Goal: Information Seeking & Learning: Learn about a topic

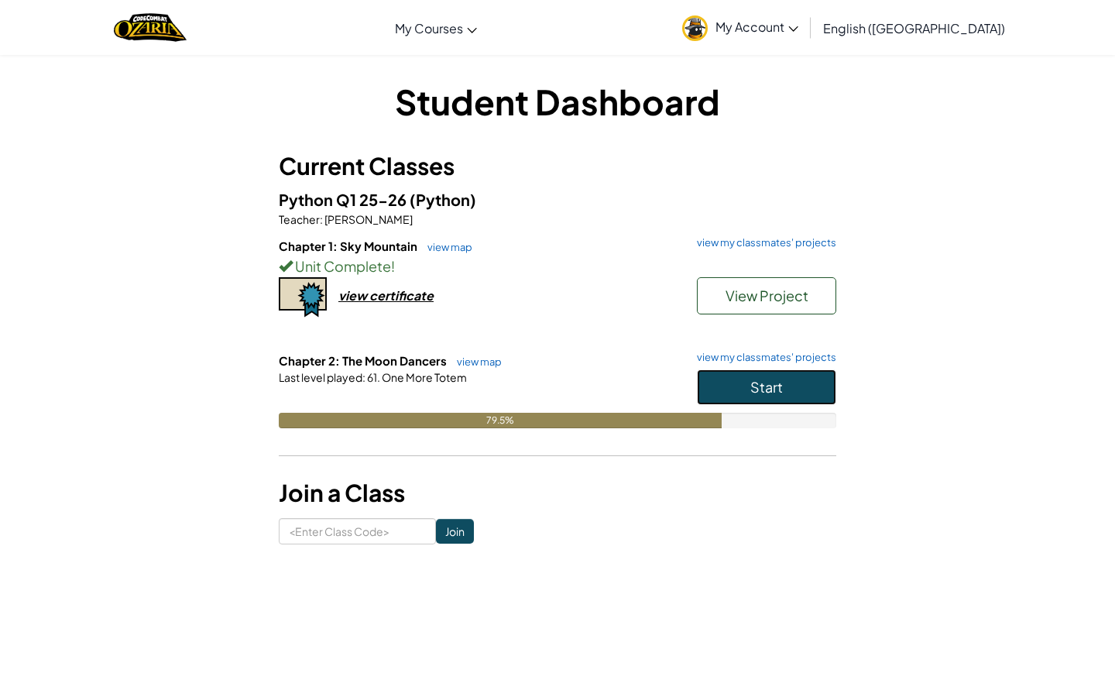
click at [736, 386] on button "Start" at bounding box center [766, 387] width 139 height 36
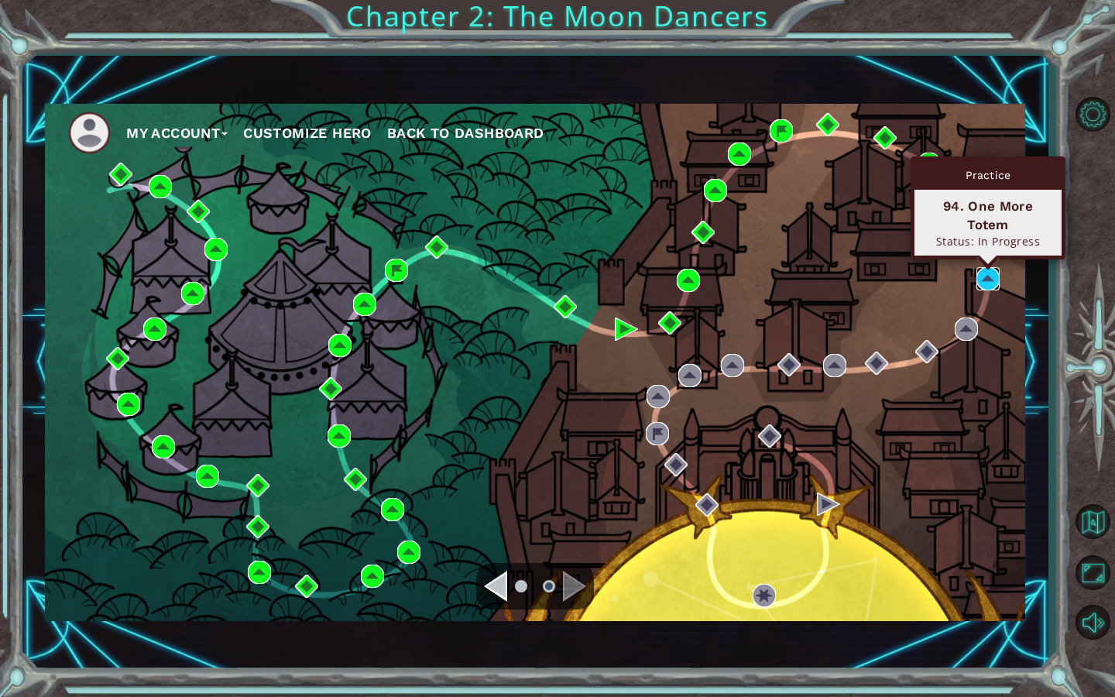
click at [987, 280] on img at bounding box center [988, 278] width 23 height 23
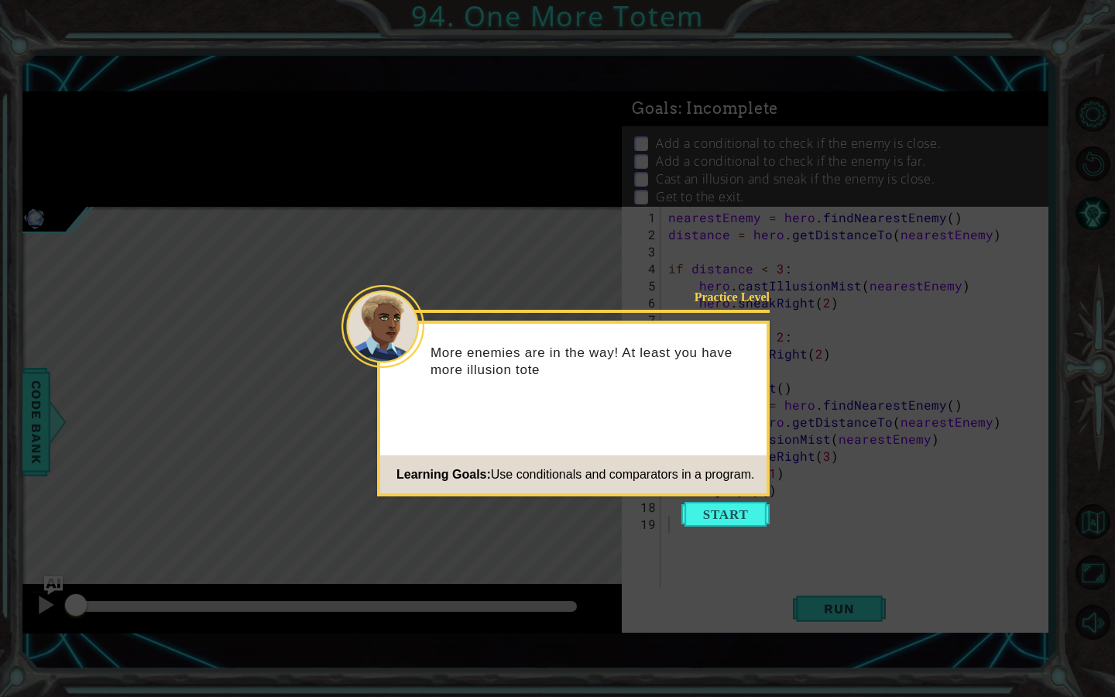
click at [872, 510] on icon at bounding box center [557, 348] width 1115 height 697
click at [758, 503] on button "Start" at bounding box center [725, 514] width 88 height 25
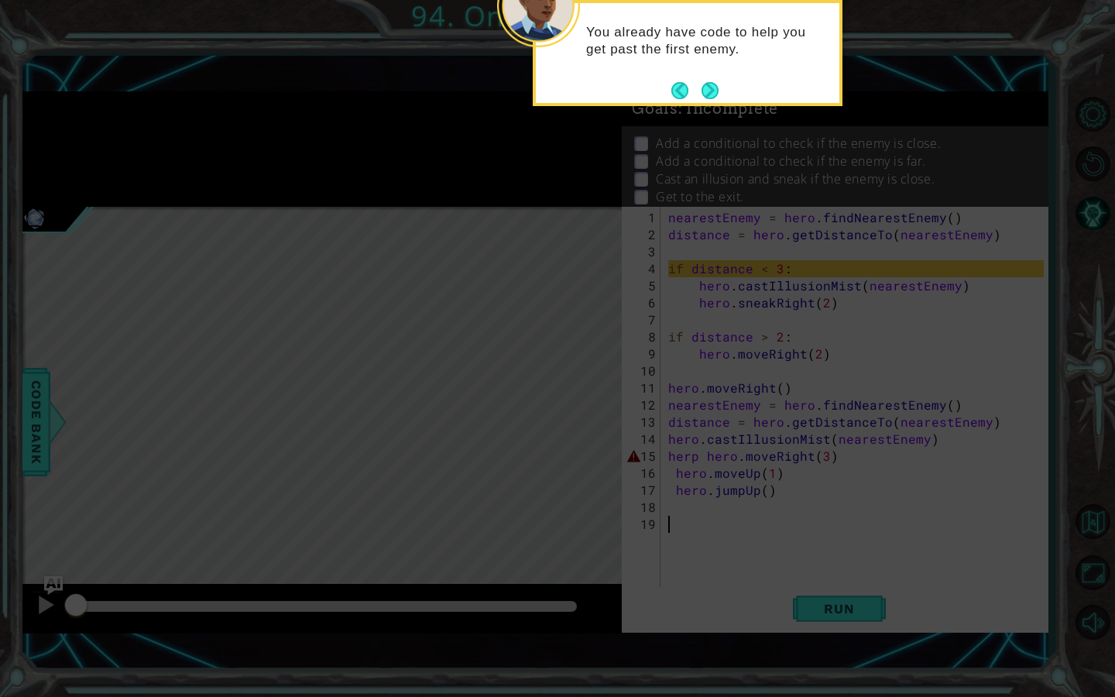
click at [832, 469] on icon at bounding box center [557, 154] width 1115 height 1086
click at [846, 620] on icon at bounding box center [557, 154] width 1115 height 1086
click at [848, 613] on icon at bounding box center [557, 154] width 1115 height 1086
click at [703, 97] on button "Next" at bounding box center [709, 90] width 29 height 29
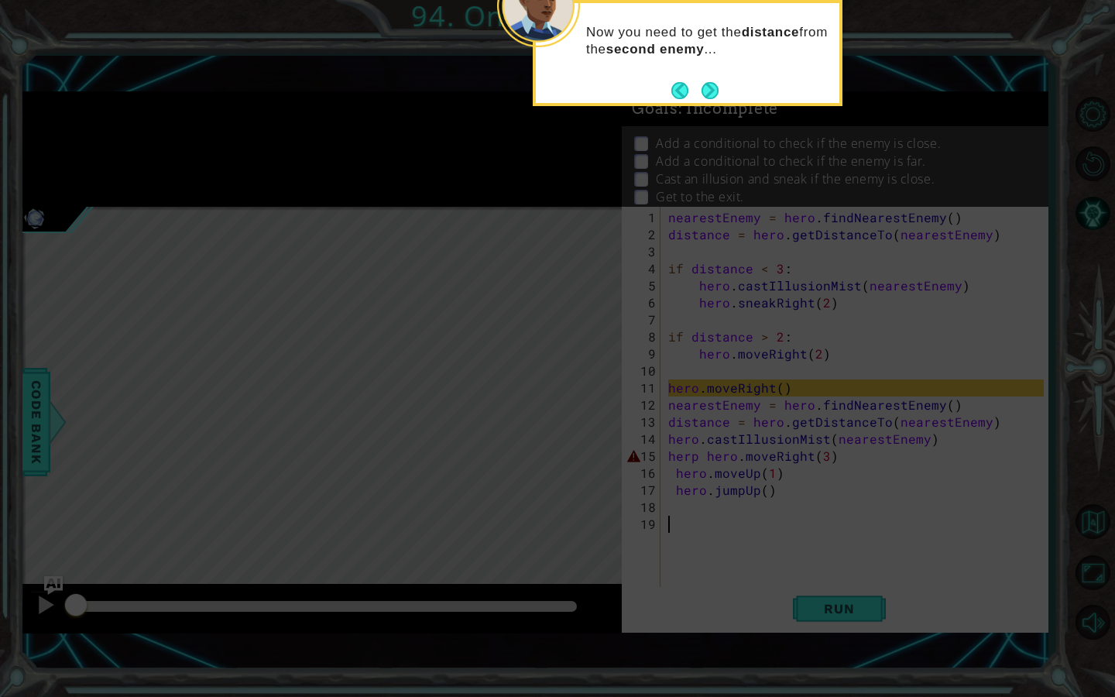
click at [703, 97] on button "Next" at bounding box center [709, 90] width 29 height 29
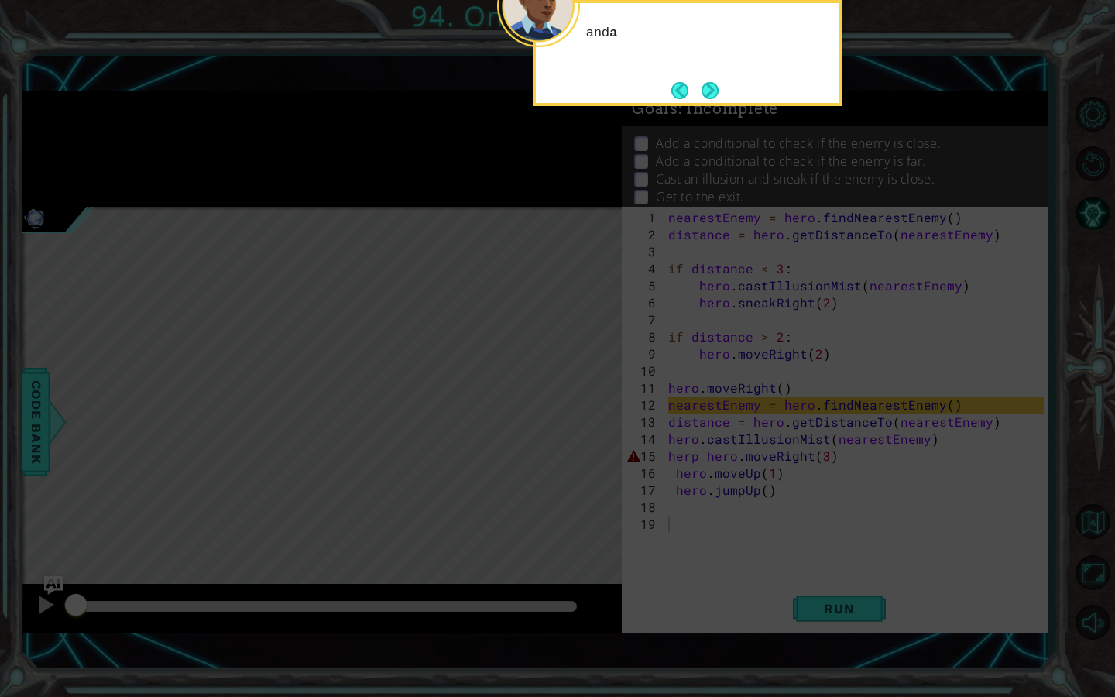
click at [703, 97] on button "Next" at bounding box center [710, 90] width 26 height 26
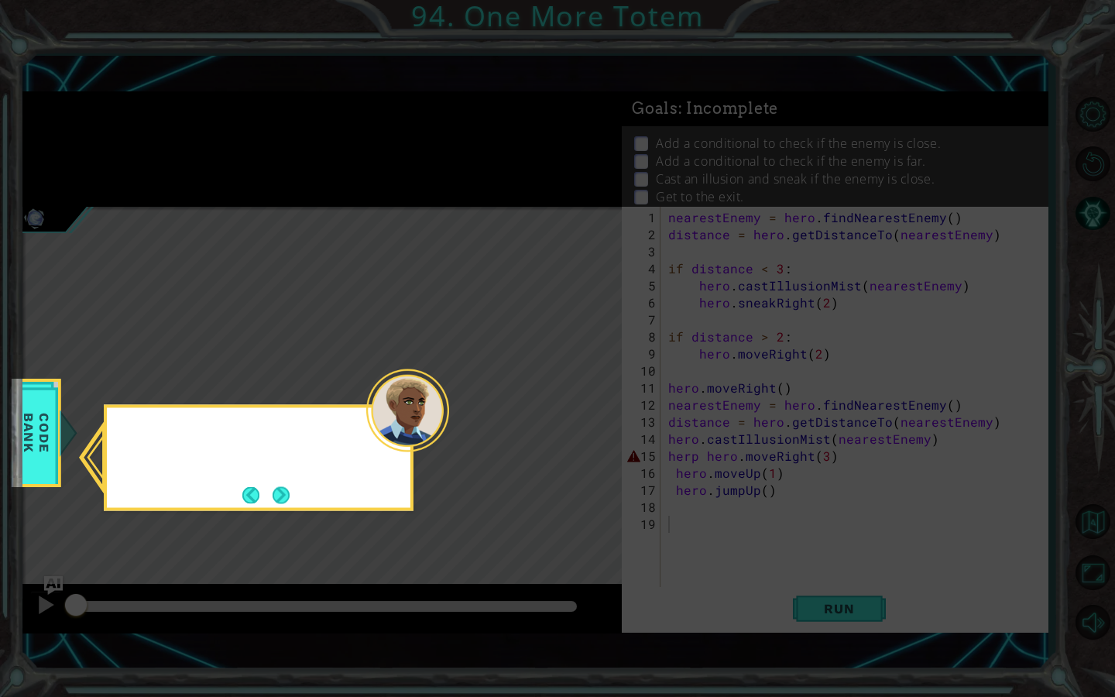
click at [703, 97] on icon at bounding box center [557, 348] width 1115 height 697
drag, startPoint x: 281, startPoint y: 510, endPoint x: 283, endPoint y: 499, distance: 11.1
click at [283, 500] on div "You can check the Code Bank to remember how to use conditi" at bounding box center [259, 458] width 310 height 106
click at [282, 486] on footer at bounding box center [265, 494] width 47 height 23
click at [284, 502] on button "Next" at bounding box center [281, 494] width 17 height 17
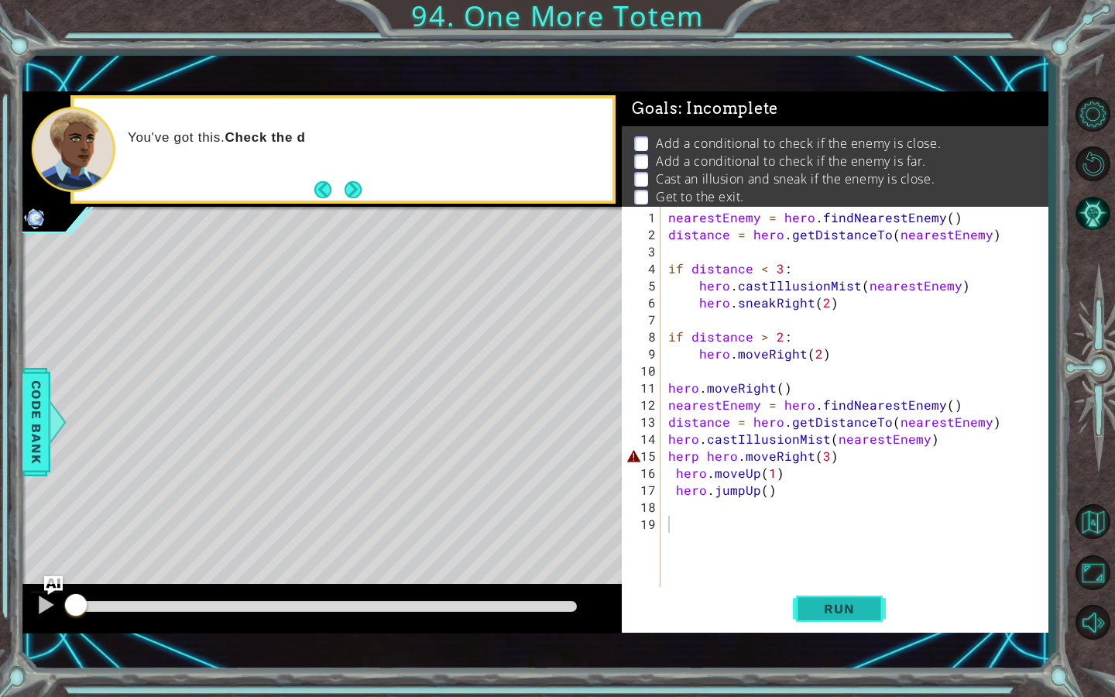
click at [843, 622] on button "Run" at bounding box center [839, 608] width 93 height 43
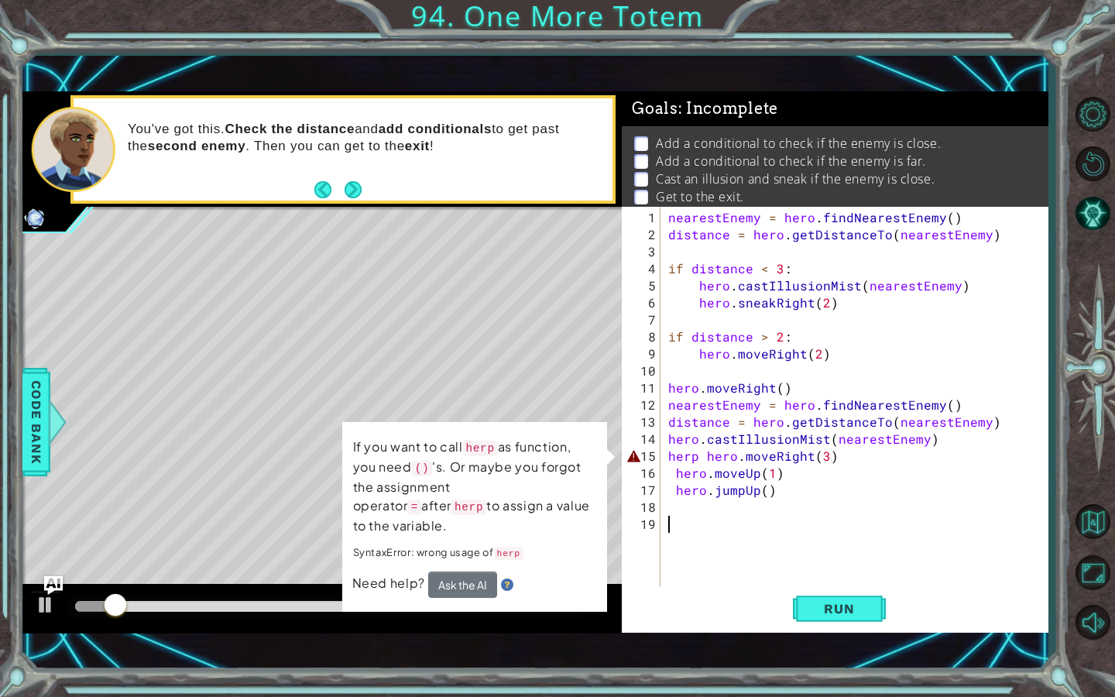
click at [696, 459] on div "nearestEnemy = hero . findNearestEnemy ( ) distance = hero . getDistanceTo ( ne…" at bounding box center [858, 422] width 386 height 426
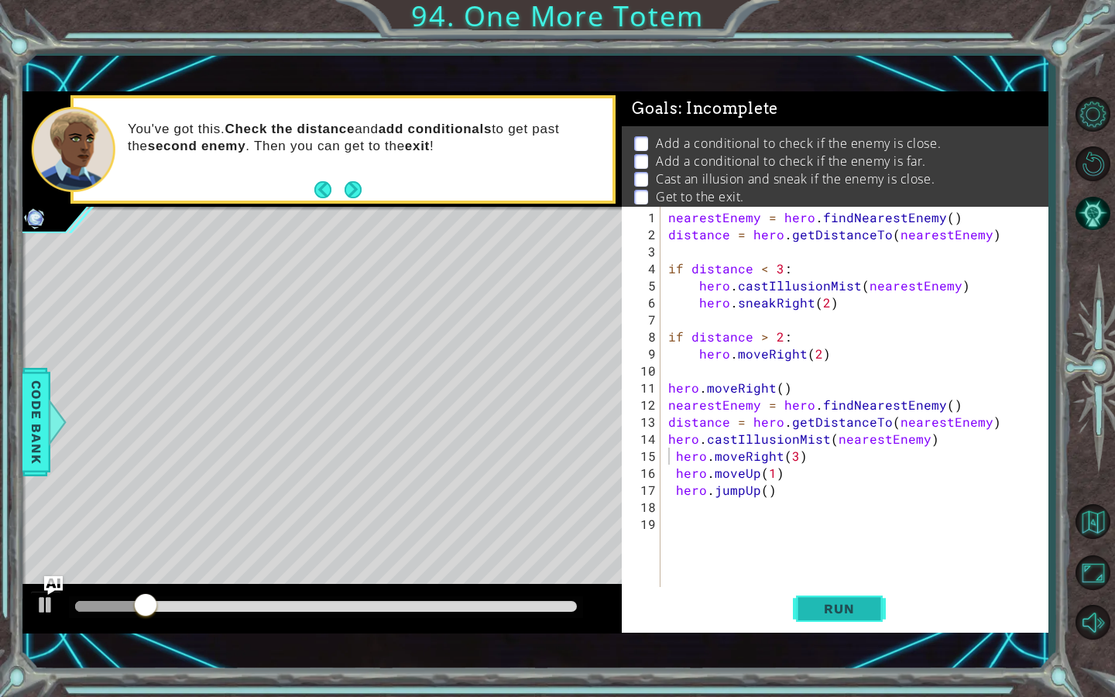
click at [840, 607] on span "Run" at bounding box center [839, 608] width 61 height 15
click at [844, 614] on span "Run" at bounding box center [839, 608] width 61 height 15
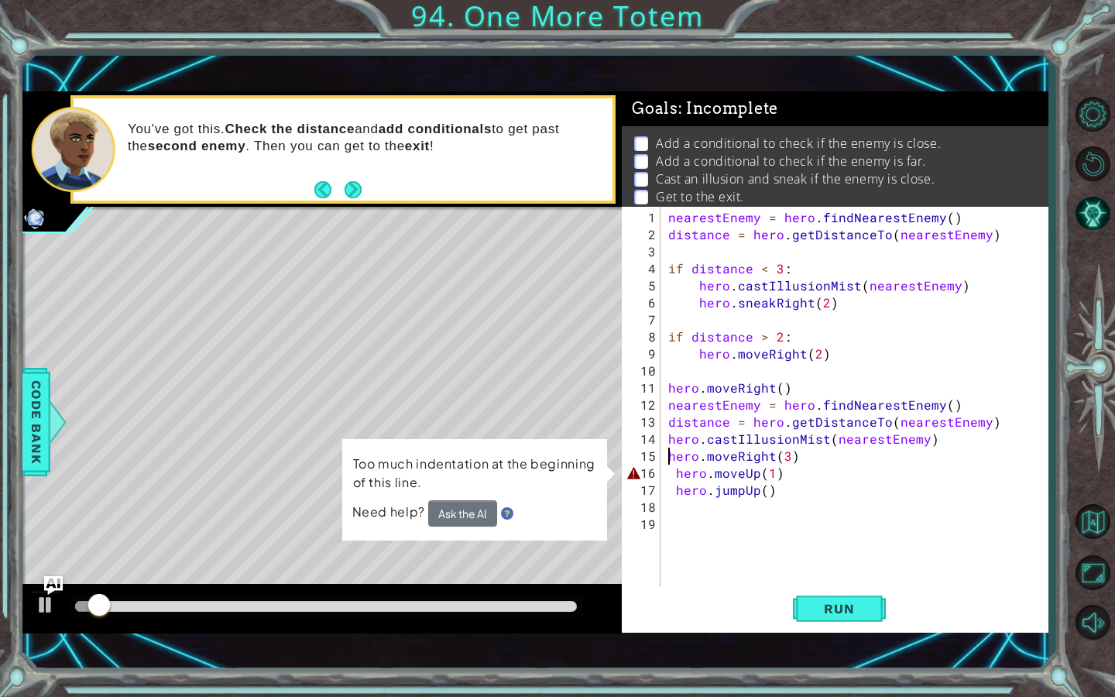
click at [670, 475] on div "nearestEnemy = hero . findNearestEnemy ( ) distance = hero . getDistanceTo ( ne…" at bounding box center [858, 422] width 386 height 426
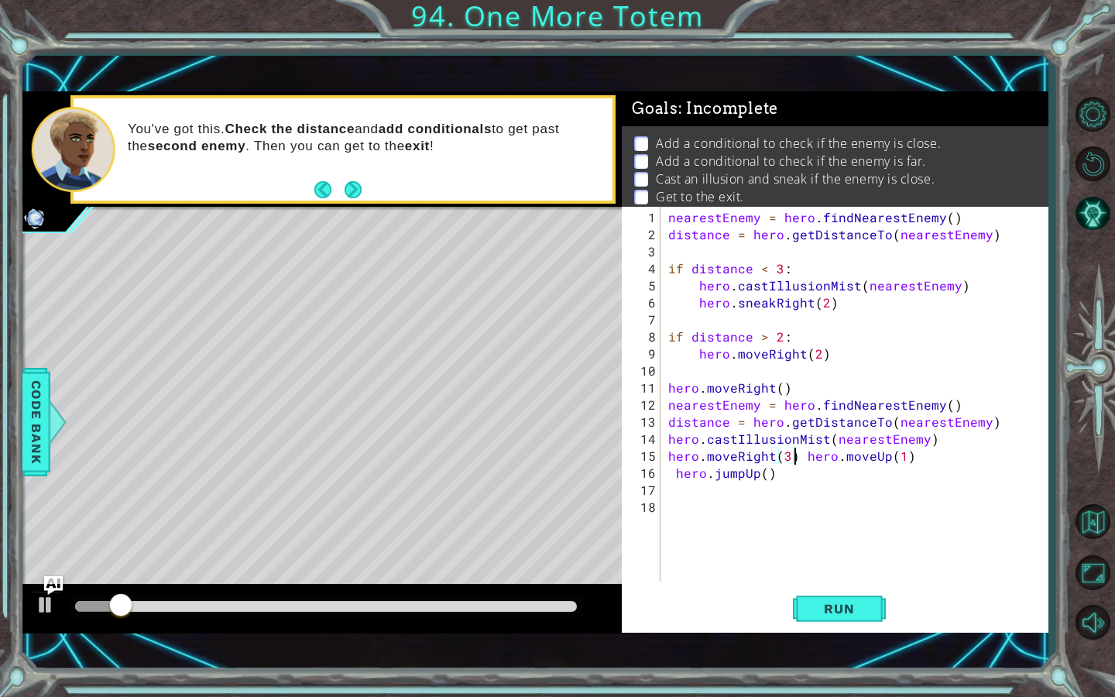
type textarea "hero.moveUp(1)"
click at [670, 498] on div "nearestEnemy = hero . findNearestEnemy ( ) distance = hero . getDistanceTo ( ne…" at bounding box center [858, 413] width 386 height 409
click at [674, 487] on div "nearestEnemy = hero . findNearestEnemy ( ) distance = hero . getDistanceTo ( ne…" at bounding box center [858, 413] width 386 height 409
type textarea "hero.jumpUp()"
click at [846, 613] on span "Run" at bounding box center [839, 608] width 61 height 15
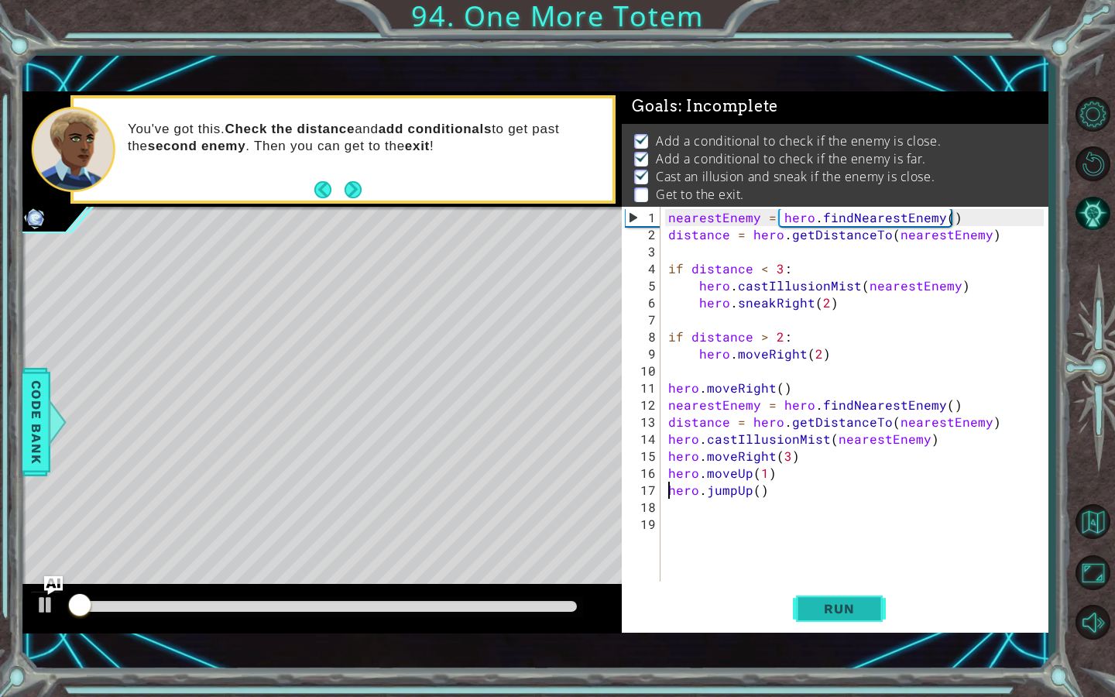
scroll to position [3, 0]
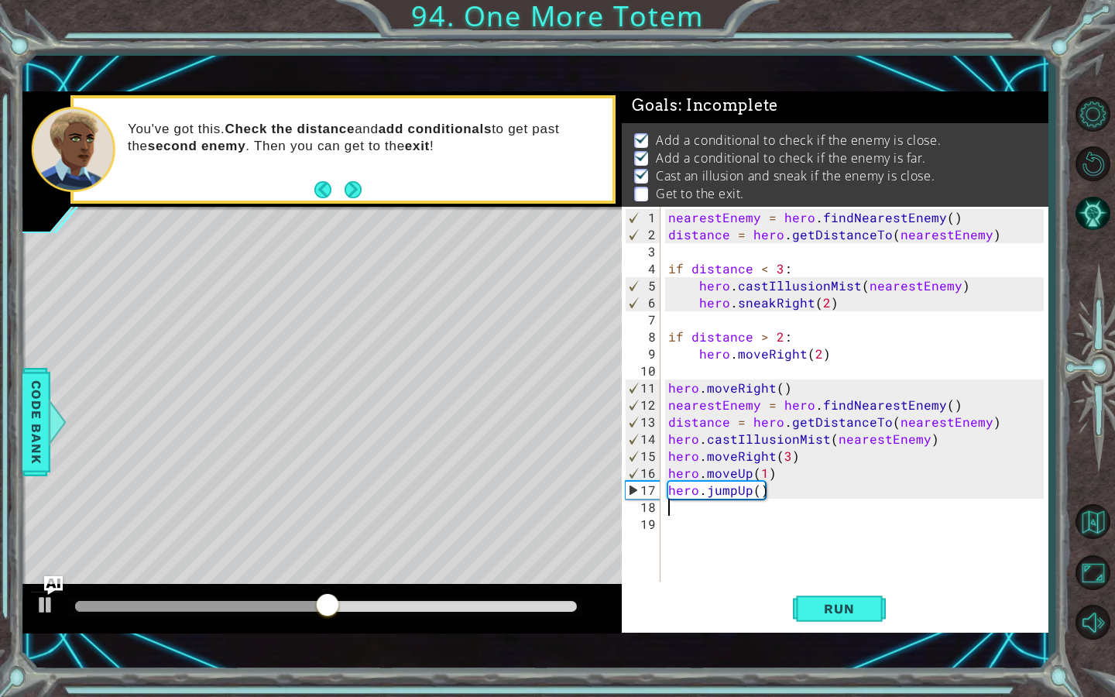
click at [688, 511] on div "nearestEnemy = hero . findNearestEnemy ( ) distance = hero . getDistanceTo ( ne…" at bounding box center [858, 413] width 386 height 409
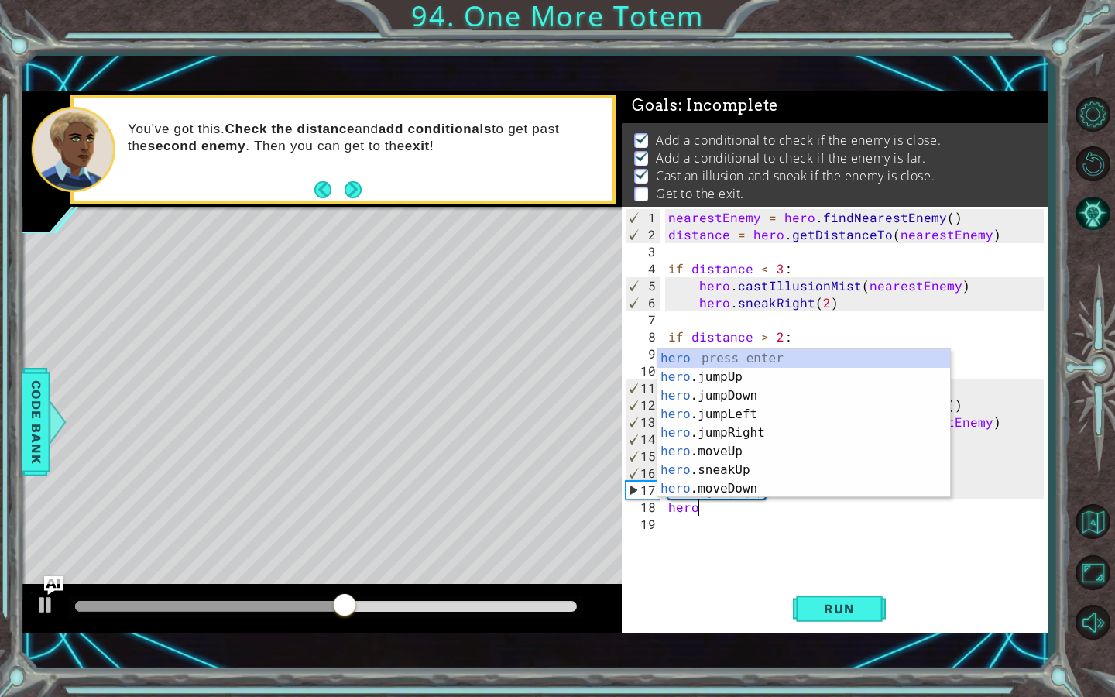
scroll to position [0, 1]
click at [735, 451] on div "hero press enter hero .jumpUp press enter hero .jumpDown press enter hero .jump…" at bounding box center [803, 442] width 293 height 186
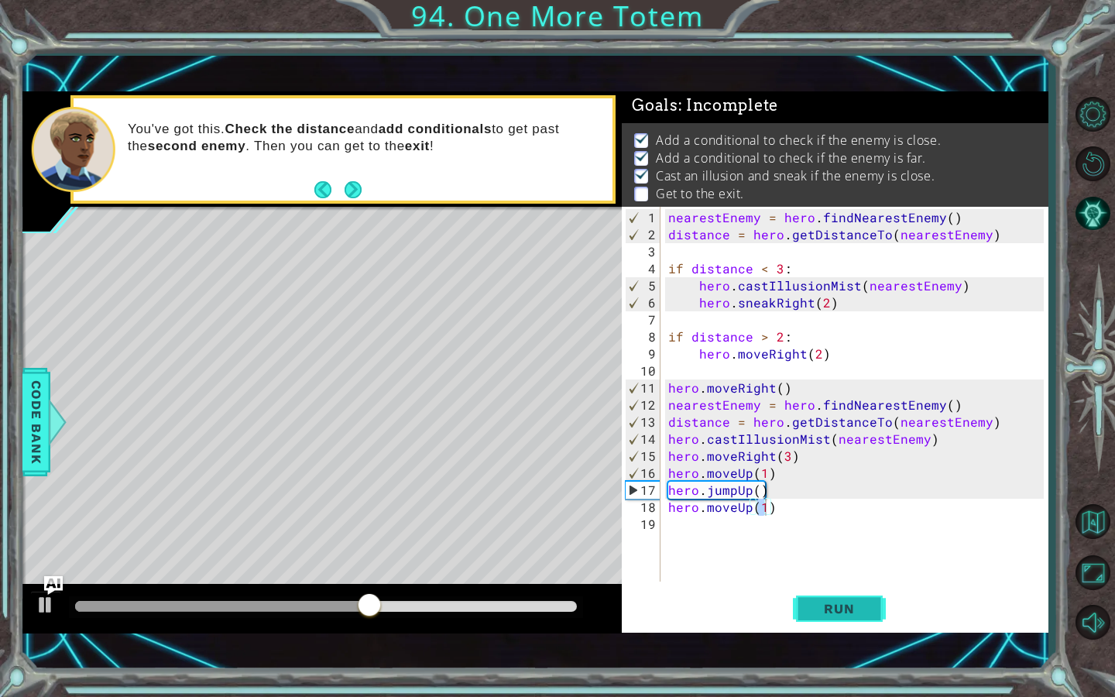
click at [827, 610] on span "Run" at bounding box center [839, 608] width 61 height 15
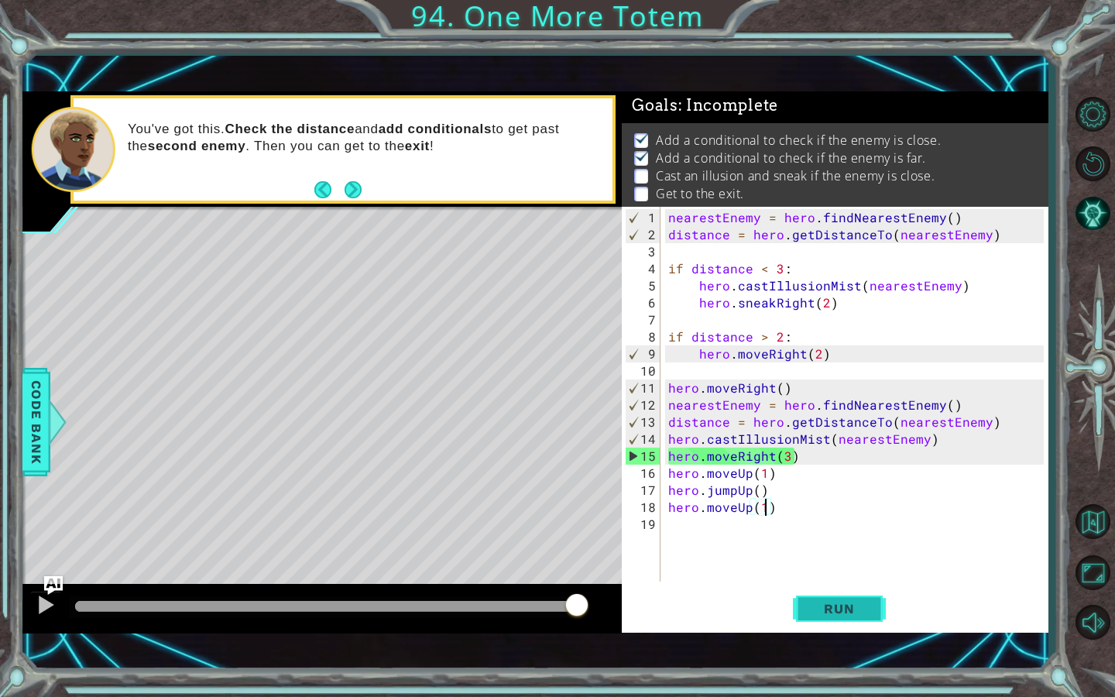
click at [837, 609] on span "Run" at bounding box center [839, 608] width 61 height 15
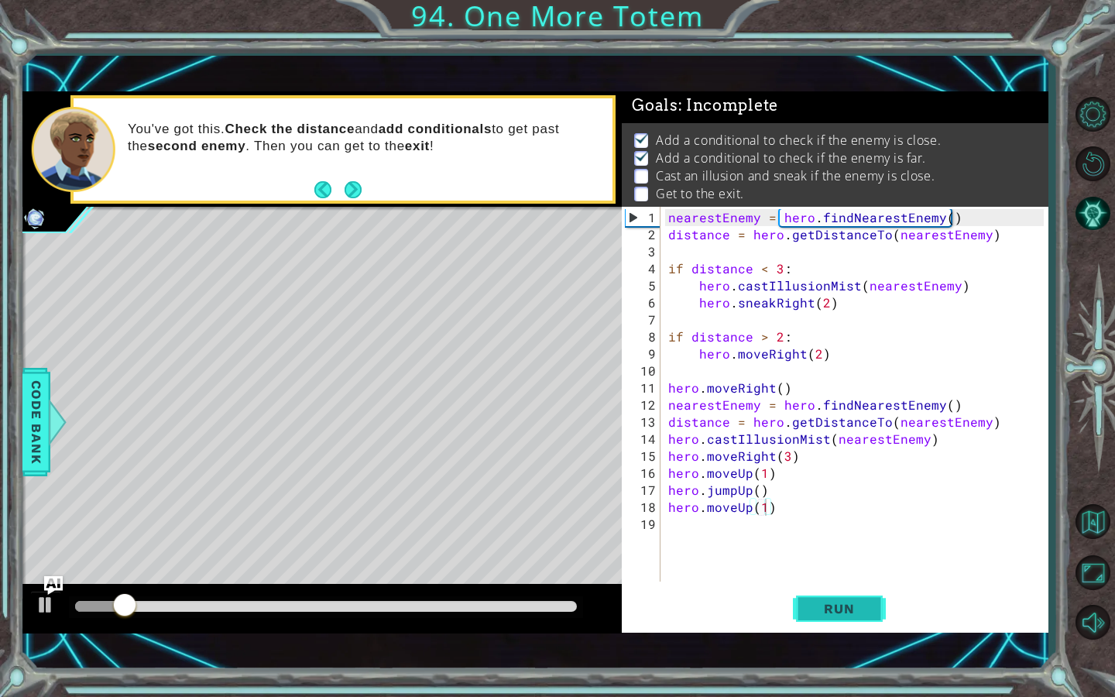
click at [836, 609] on span "Run" at bounding box center [839, 608] width 61 height 15
click at [801, 504] on div "nearestEnemy = hero . findNearestEnemy ( ) distance = hero . getDistanceTo ( ne…" at bounding box center [858, 413] width 386 height 409
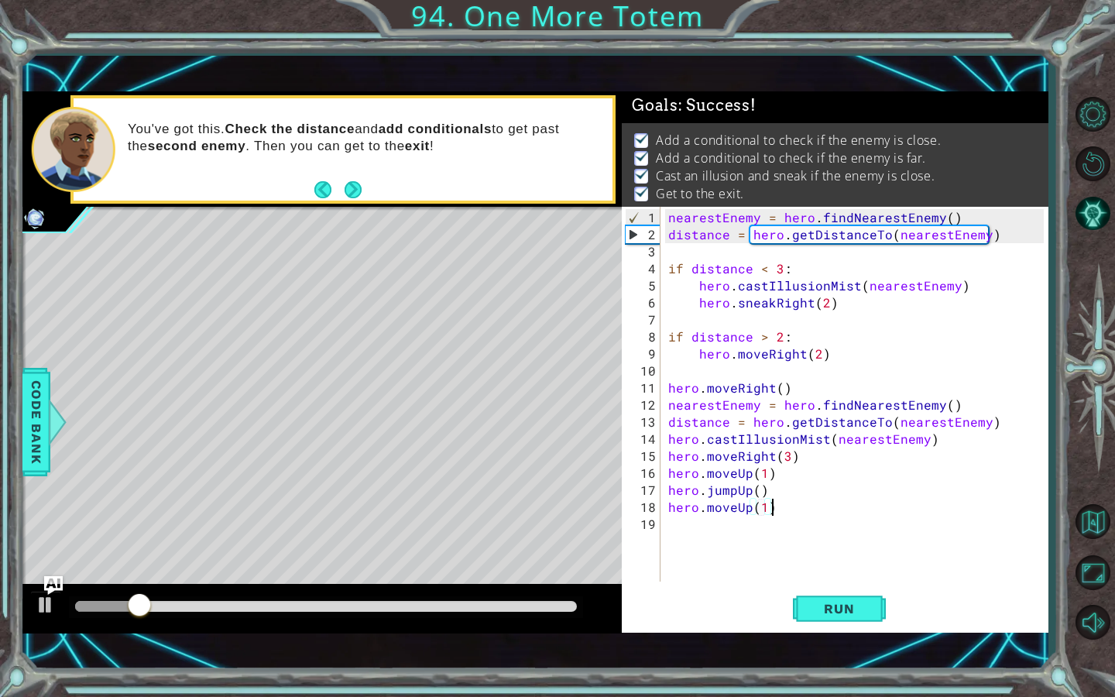
click at [765, 510] on div "nearestEnemy = hero . findNearestEnemy ( ) distance = hero . getDistanceTo ( ne…" at bounding box center [858, 413] width 386 height 409
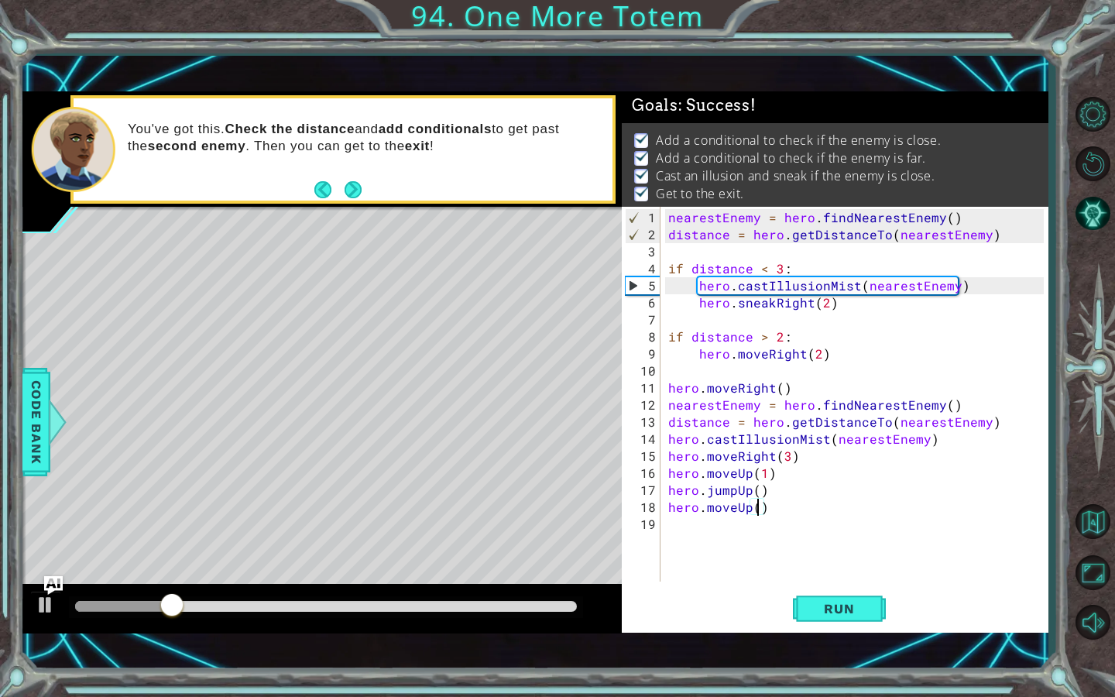
scroll to position [0, 5]
type textarea "hero.moveUp(2)"
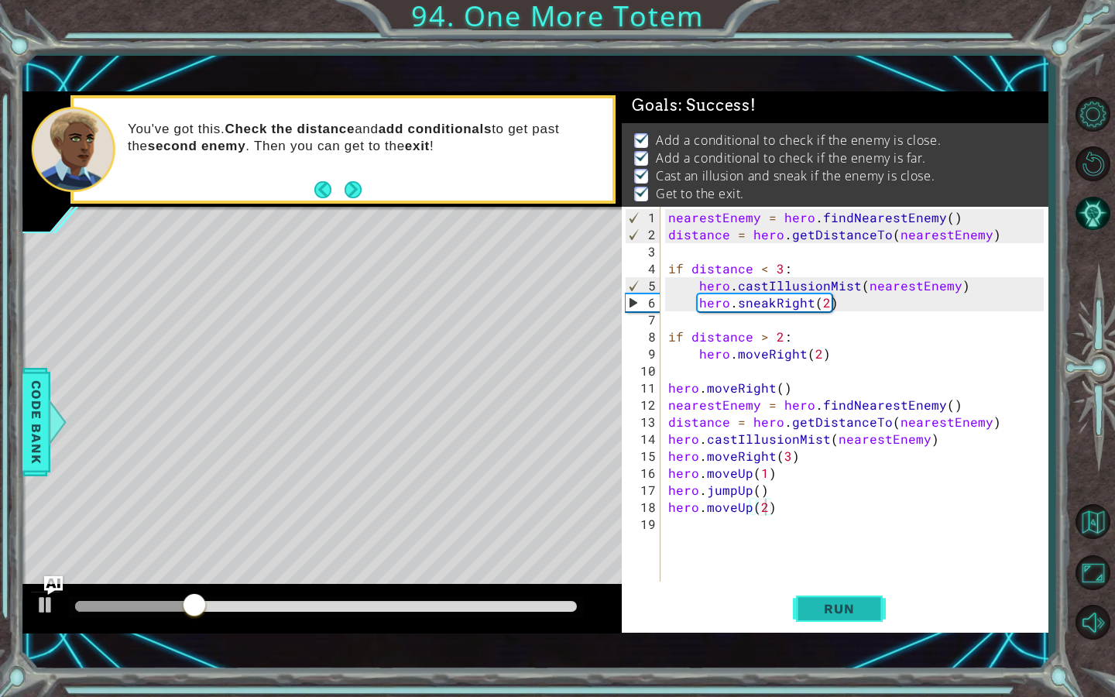
click at [844, 602] on span "Run" at bounding box center [839, 608] width 61 height 15
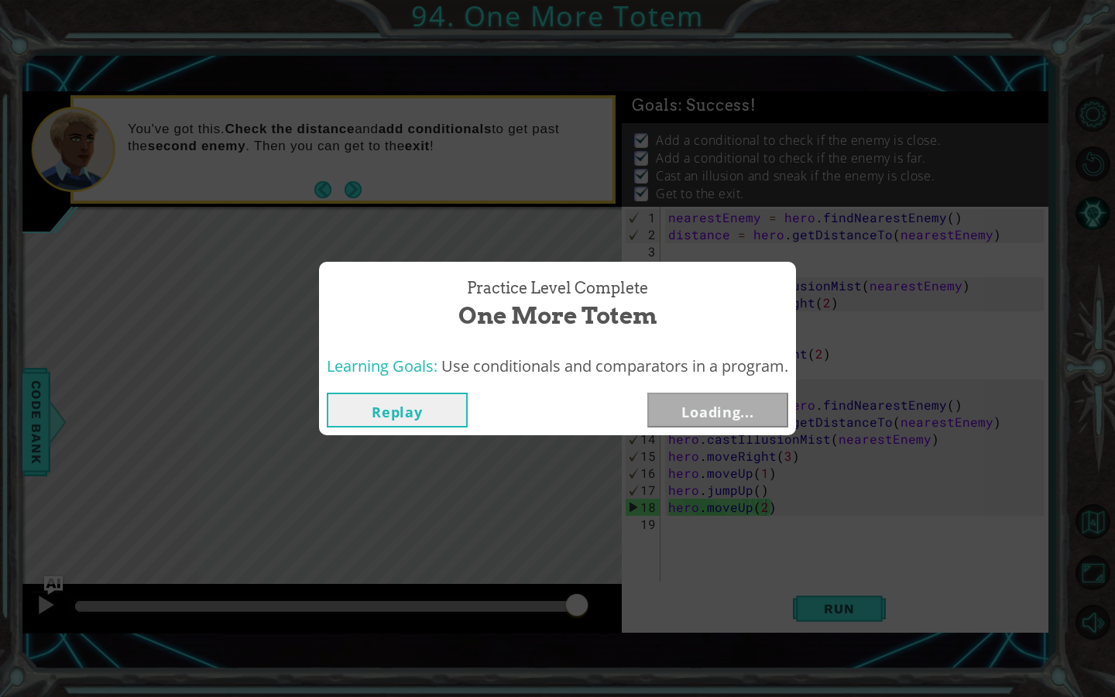
drag, startPoint x: 127, startPoint y: 598, endPoint x: 604, endPoint y: 614, distance: 477.3
click at [604, 614] on body "1 ההההההההההההההההההההההההההההההההההההההההההההההההההההההההההההההההההההההההההההה…" at bounding box center [557, 348] width 1115 height 697
click at [754, 414] on button "Next" at bounding box center [717, 410] width 141 height 35
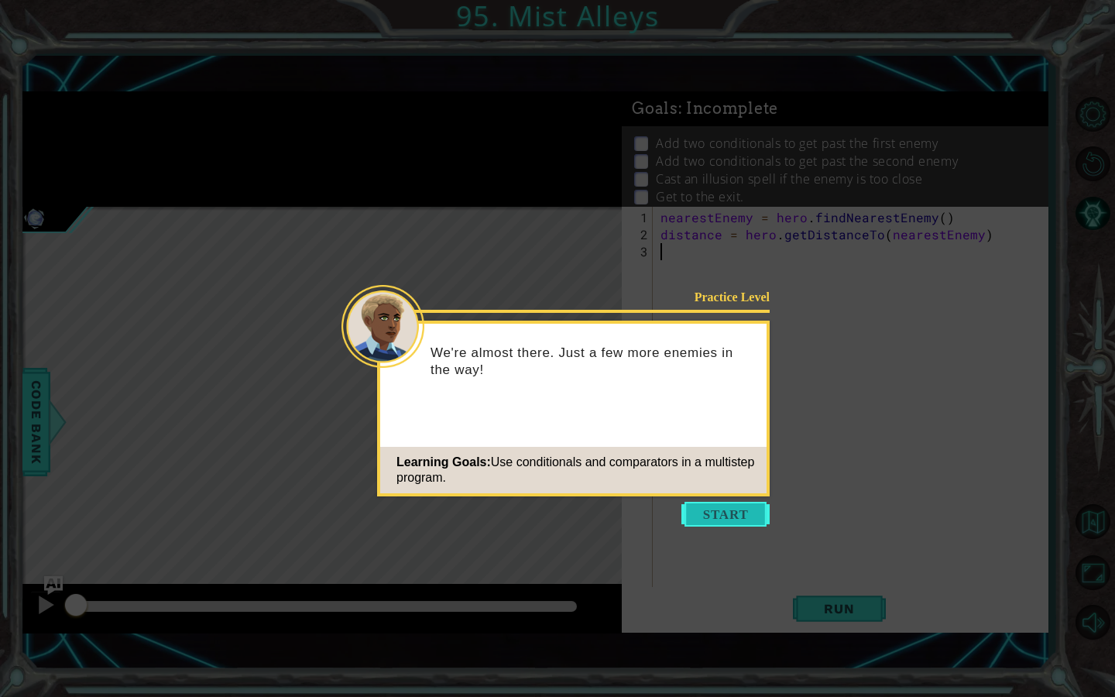
click at [733, 520] on button "Start" at bounding box center [725, 514] width 88 height 25
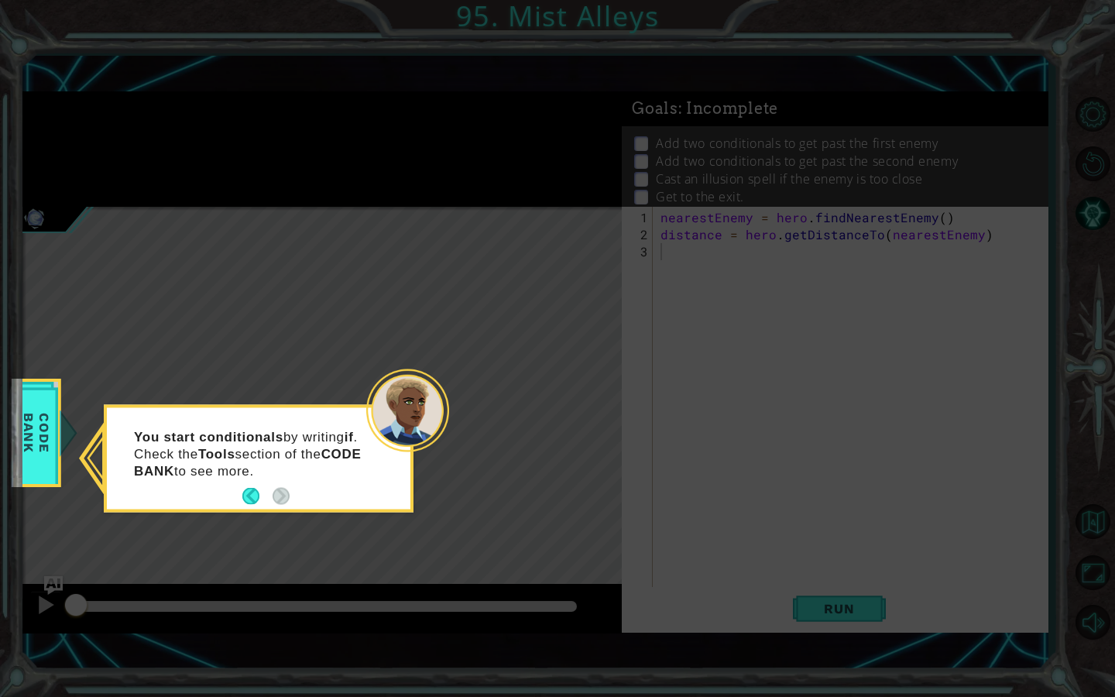
click at [416, 537] on icon at bounding box center [557, 348] width 1115 height 697
click at [252, 503] on button "Back" at bounding box center [257, 496] width 30 height 17
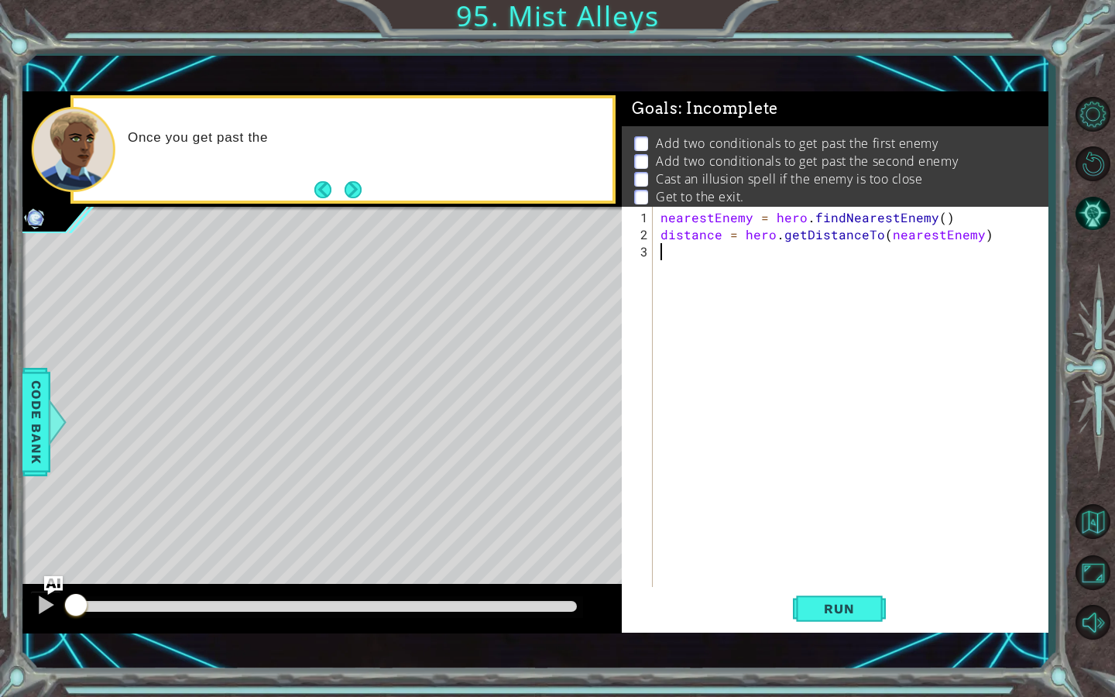
click at [802, 295] on div "nearestEnemy = hero . findNearestEnemy ( ) distance = hero . getDistanceTo ( ne…" at bounding box center [854, 422] width 394 height 426
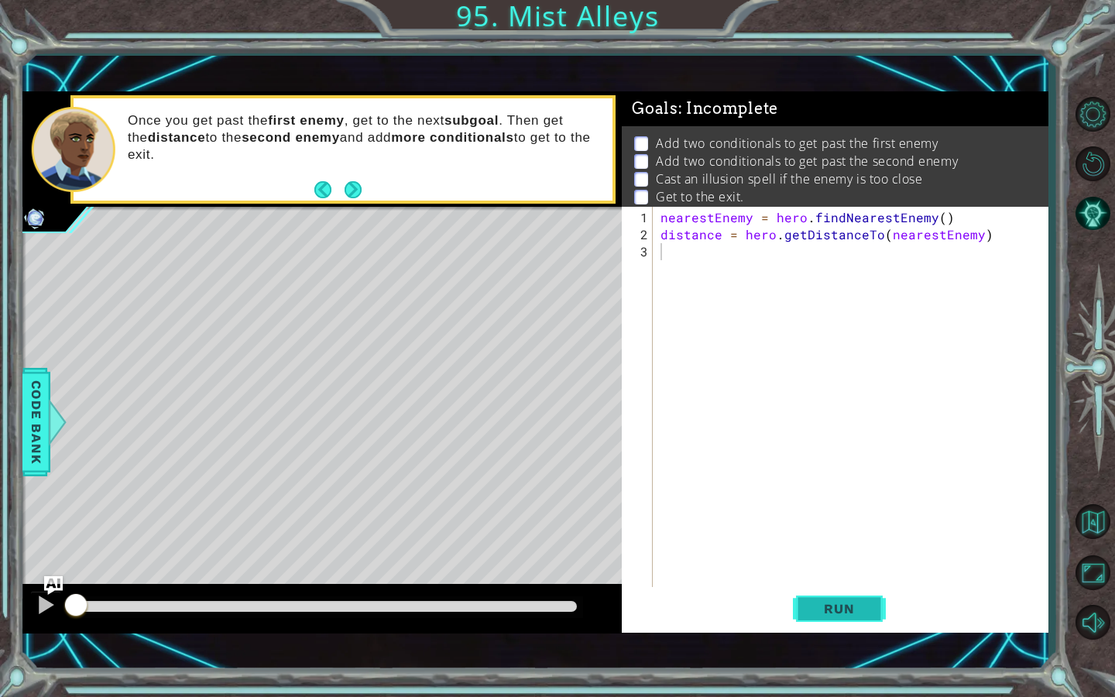
click at [835, 612] on span "Run" at bounding box center [839, 608] width 61 height 15
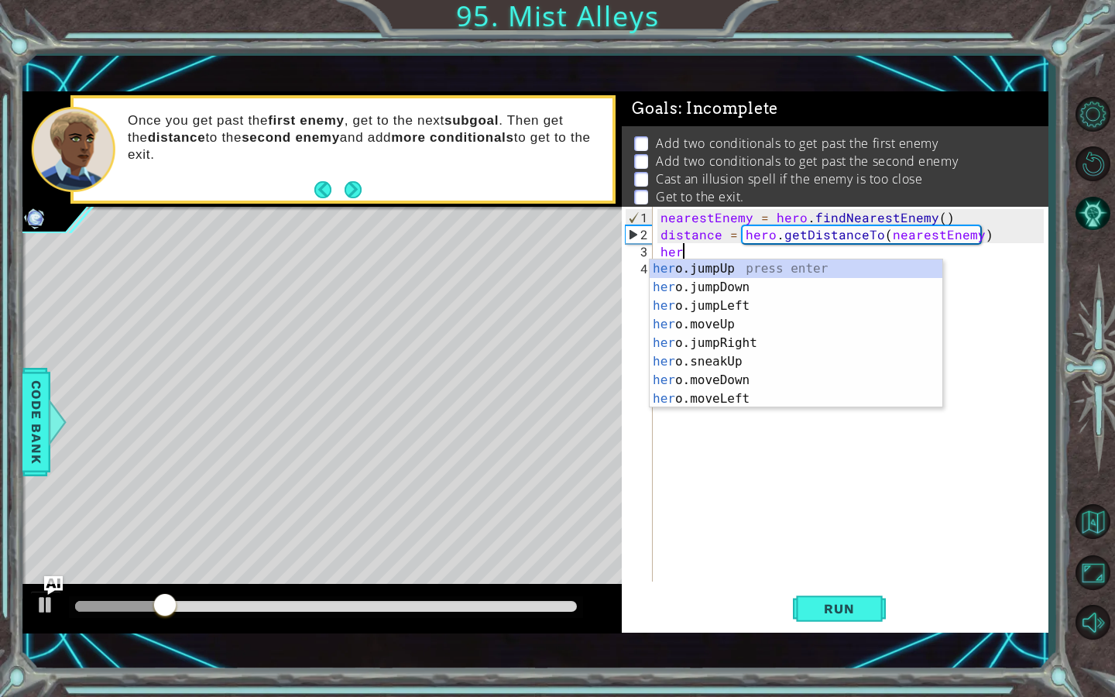
type textarea "hero"
click at [746, 266] on div "hero .jumpUp press enter hero .jumpDown press enter hero .jumpLeft press enter …" at bounding box center [796, 352] width 293 height 186
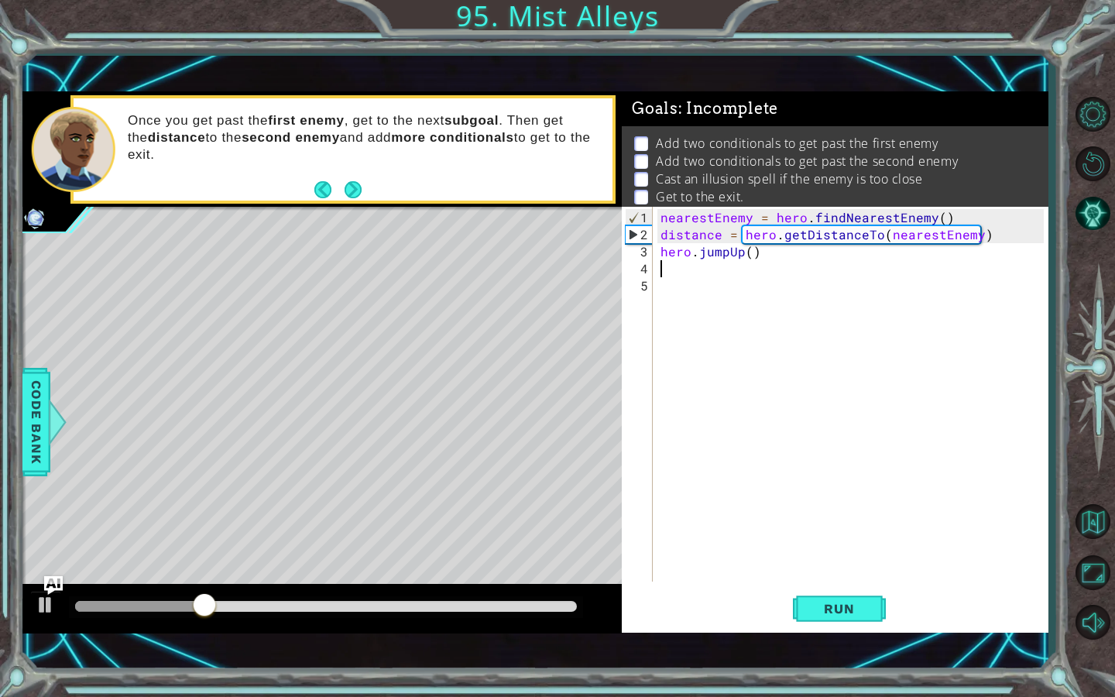
scroll to position [0, 0]
click at [750, 258] on div "nearestEnemy = hero . findNearestEnemy ( ) distance = hero . getDistanceTo ( ne…" at bounding box center [854, 413] width 394 height 409
type textarea "hero.jumpUp(2)"
click at [827, 604] on span "Run" at bounding box center [839, 608] width 61 height 15
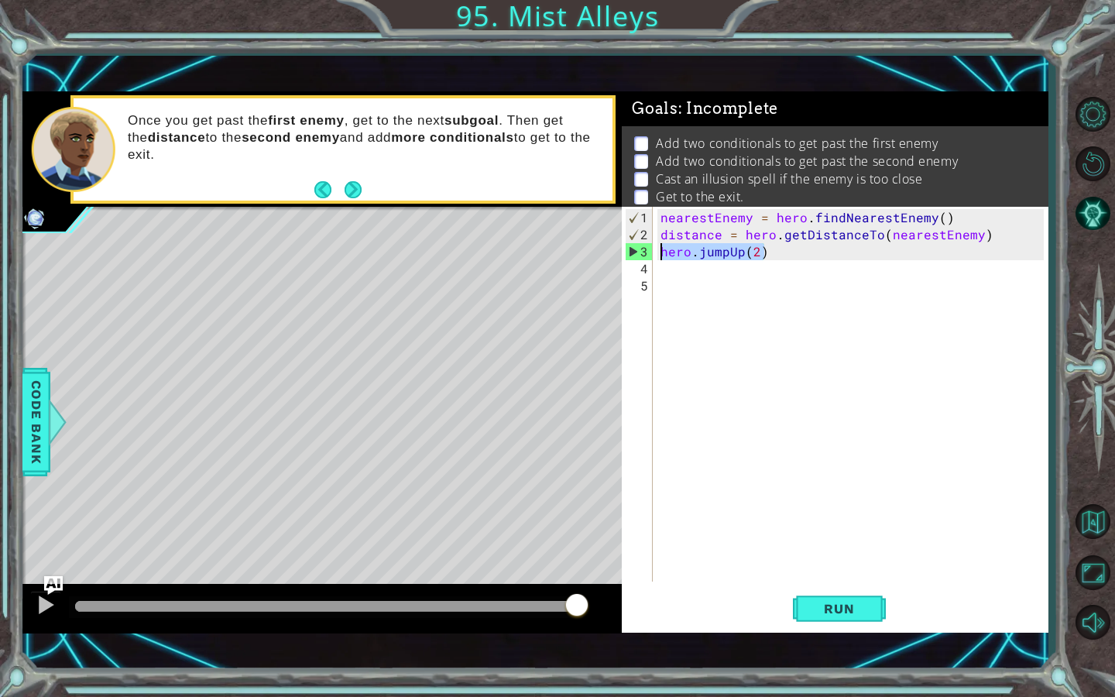
drag, startPoint x: 794, startPoint y: 249, endPoint x: 641, endPoint y: 249, distance: 152.6
click at [640, 249] on div "hero.jumpUp(2) 1 2 3 4 5 nearestEnemy = hero . findNearestEnemy ( ) distance = …" at bounding box center [833, 394] width 422 height 375
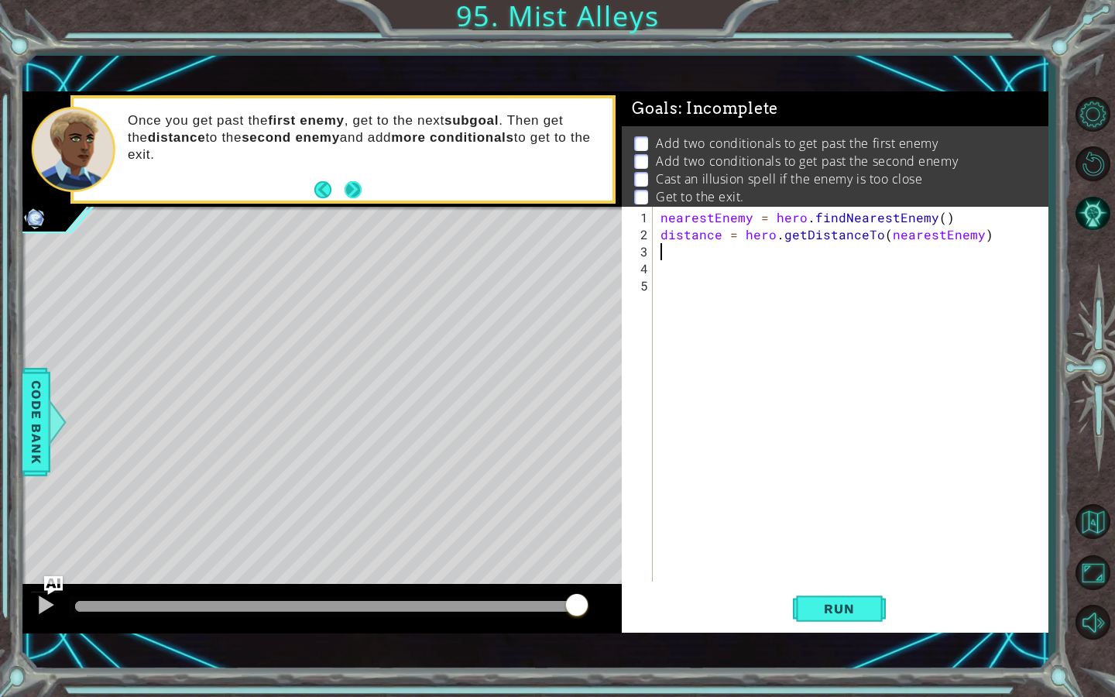
click at [360, 184] on button "Next" at bounding box center [353, 189] width 18 height 18
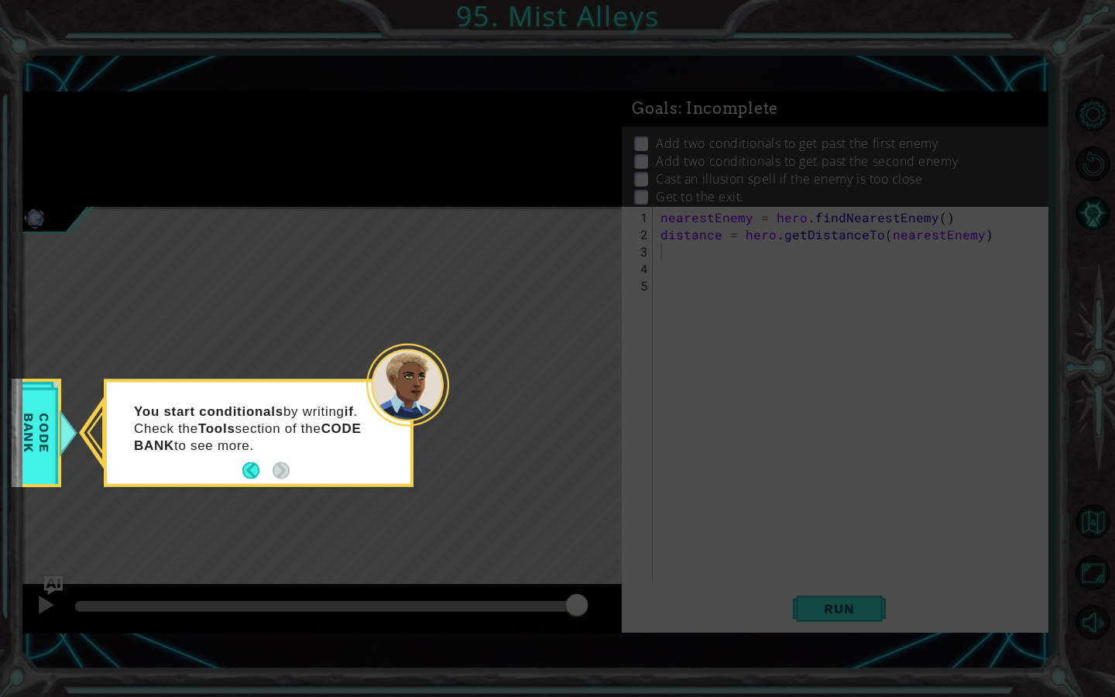
click at [189, 246] on icon at bounding box center [557, 348] width 1115 height 697
click at [247, 469] on button "Back" at bounding box center [257, 470] width 30 height 17
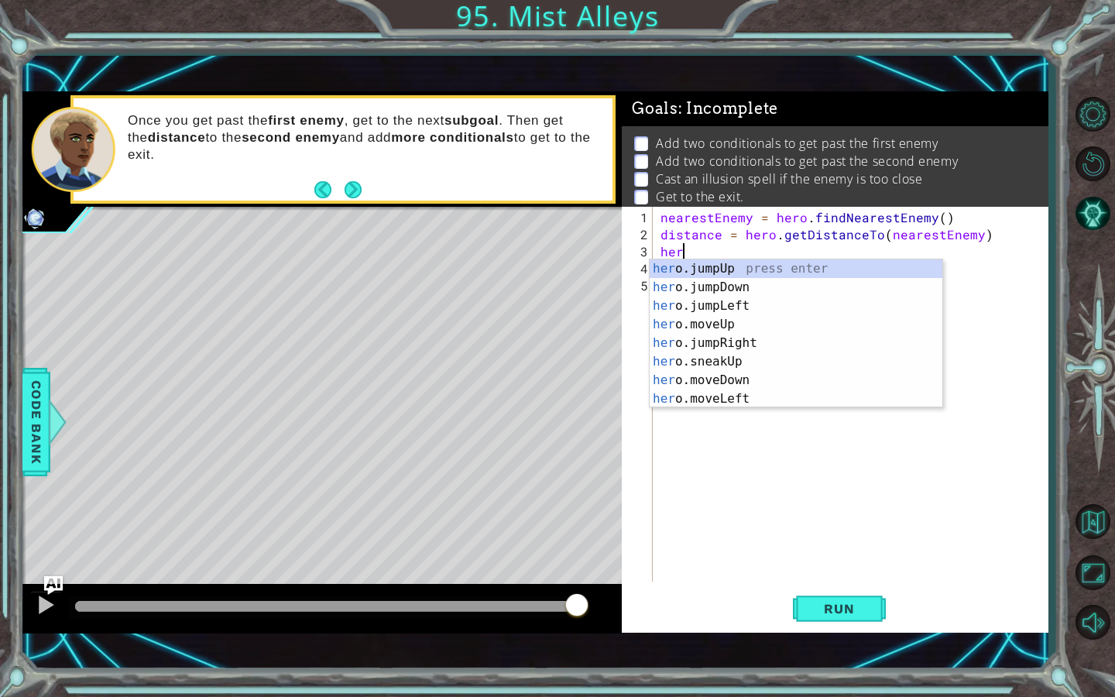
scroll to position [0, 1]
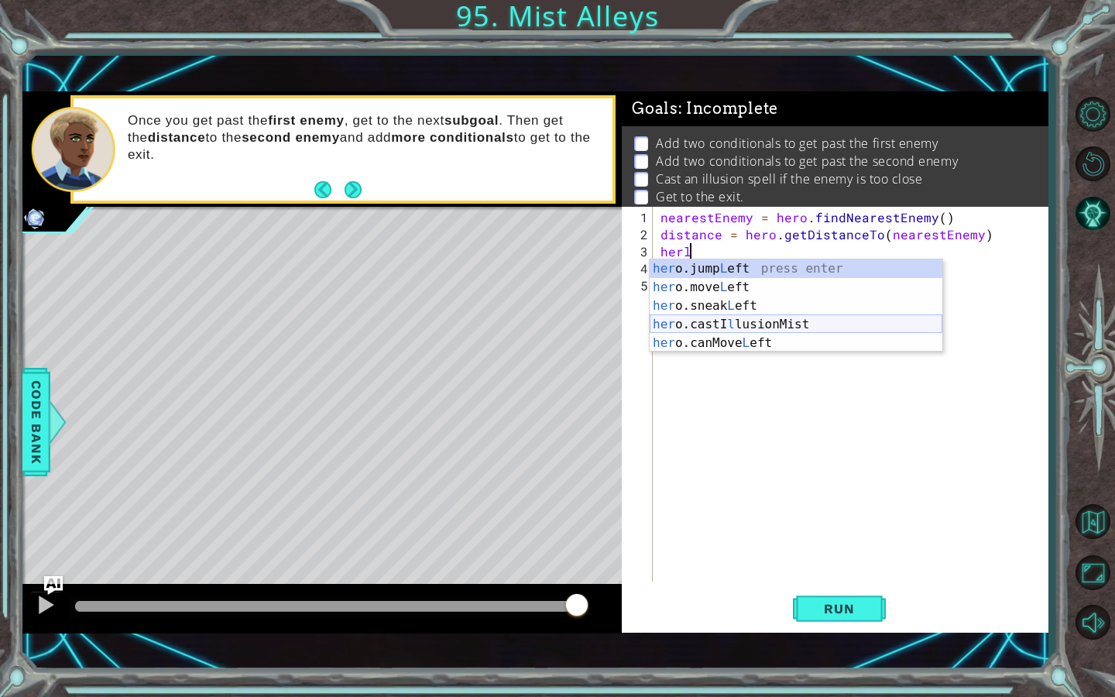
click at [721, 327] on div "her o.jump L eft press enter her o.move L eft press enter her o.sneak L eft pre…" at bounding box center [796, 324] width 293 height 130
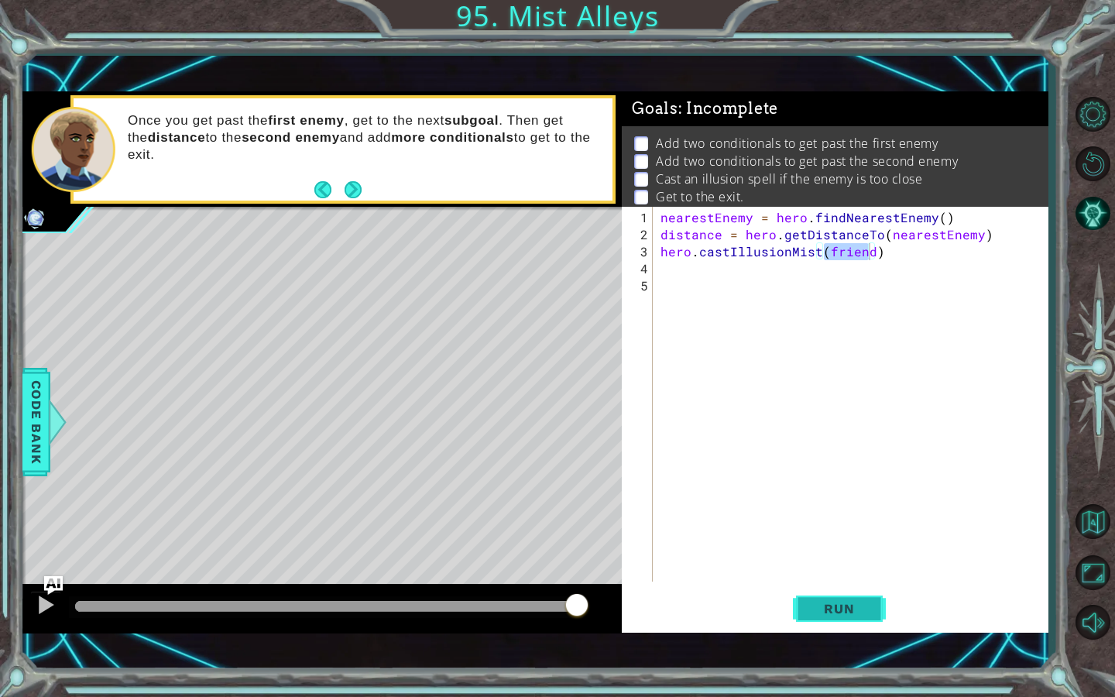
click at [848, 592] on button "Run" at bounding box center [839, 608] width 93 height 43
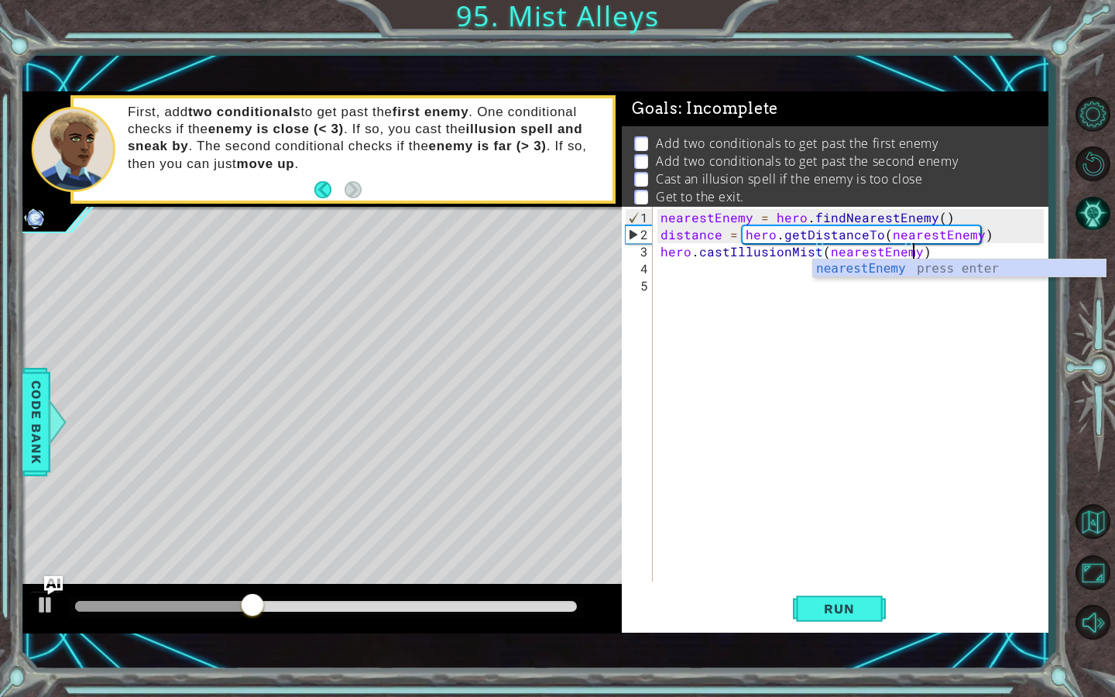
scroll to position [0, 15]
type textarea "hero.castIllusionMist(nearestEnemy)"
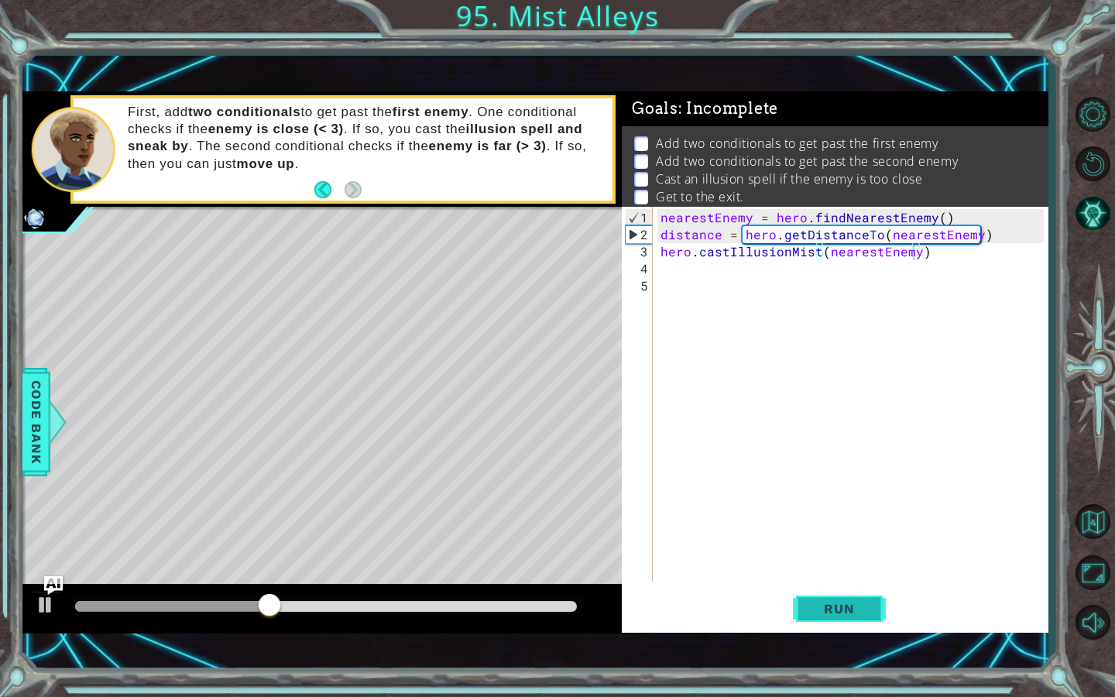
click at [815, 613] on span "Run" at bounding box center [839, 608] width 61 height 15
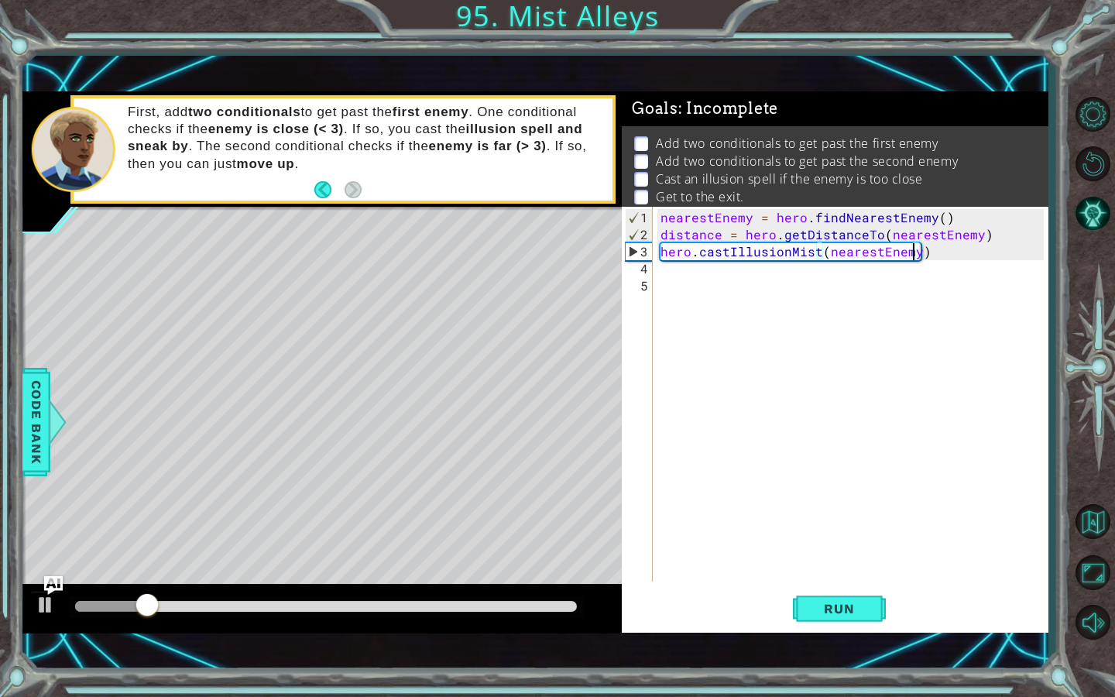
click at [713, 277] on div "nearestEnemy = hero . findNearestEnemy ( ) distance = hero . getDistanceTo ( ne…" at bounding box center [854, 413] width 394 height 409
click at [702, 269] on div "nearestEnemy = hero . findNearestEnemy ( ) distance = hero . getDistanceTo ( ne…" at bounding box center [854, 413] width 394 height 409
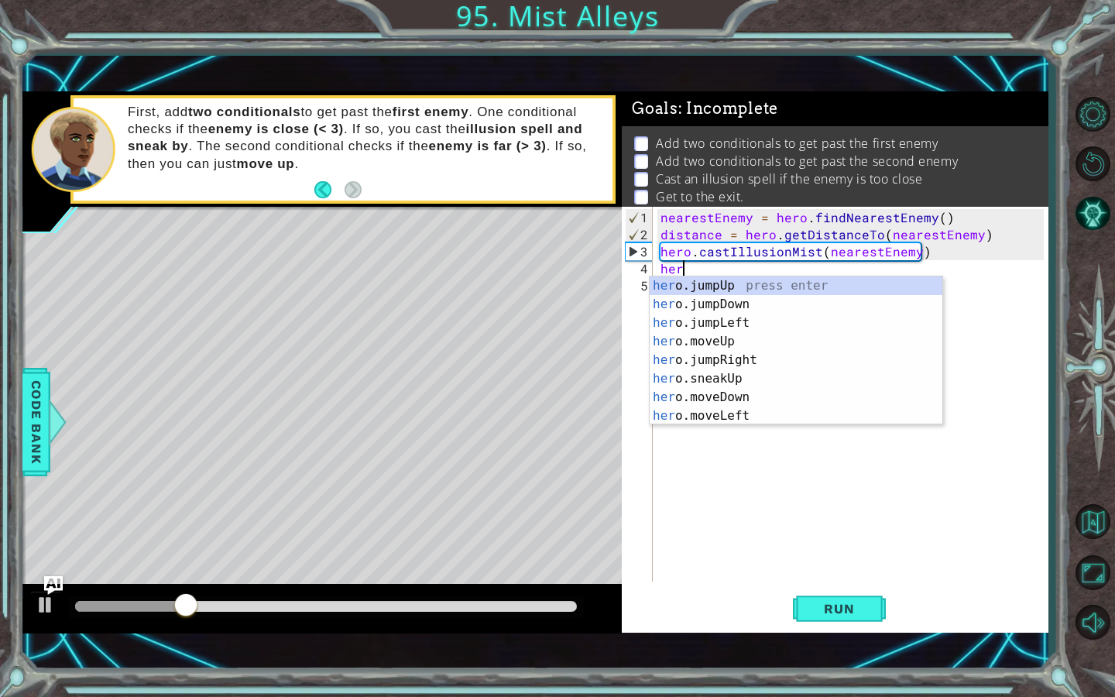
scroll to position [0, 1]
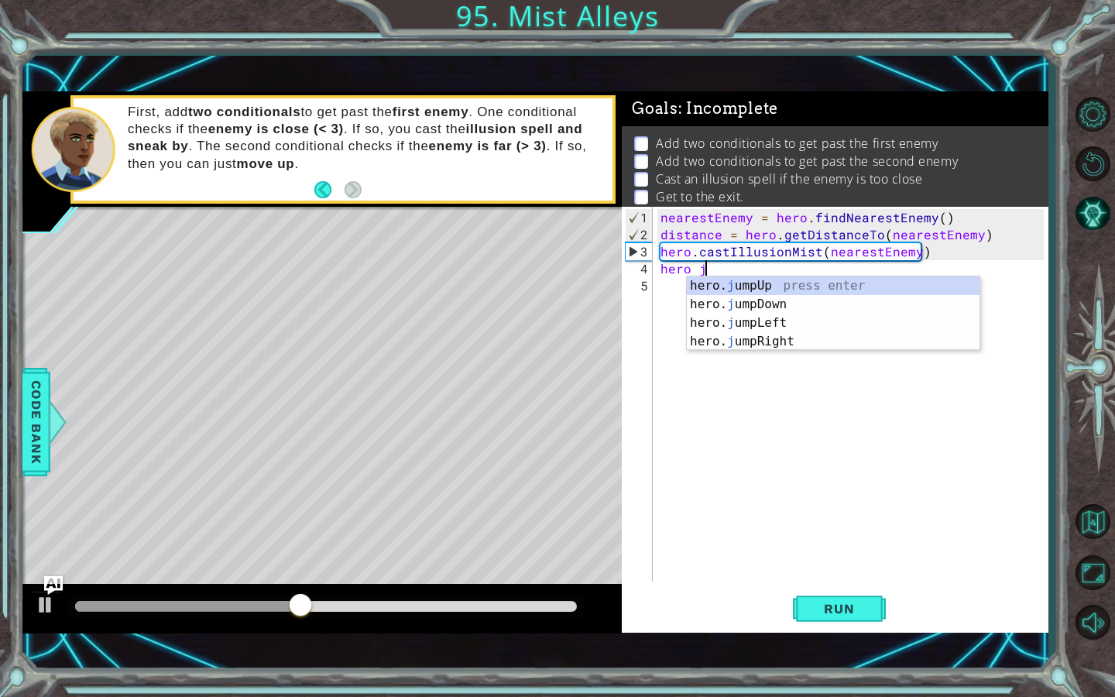
type textarea "hero ju"
click at [788, 287] on div "hero. ju mpUp press enter hero. ju mpDown press enter hero. [PERSON_NAME] mpLef…" at bounding box center [833, 332] width 293 height 112
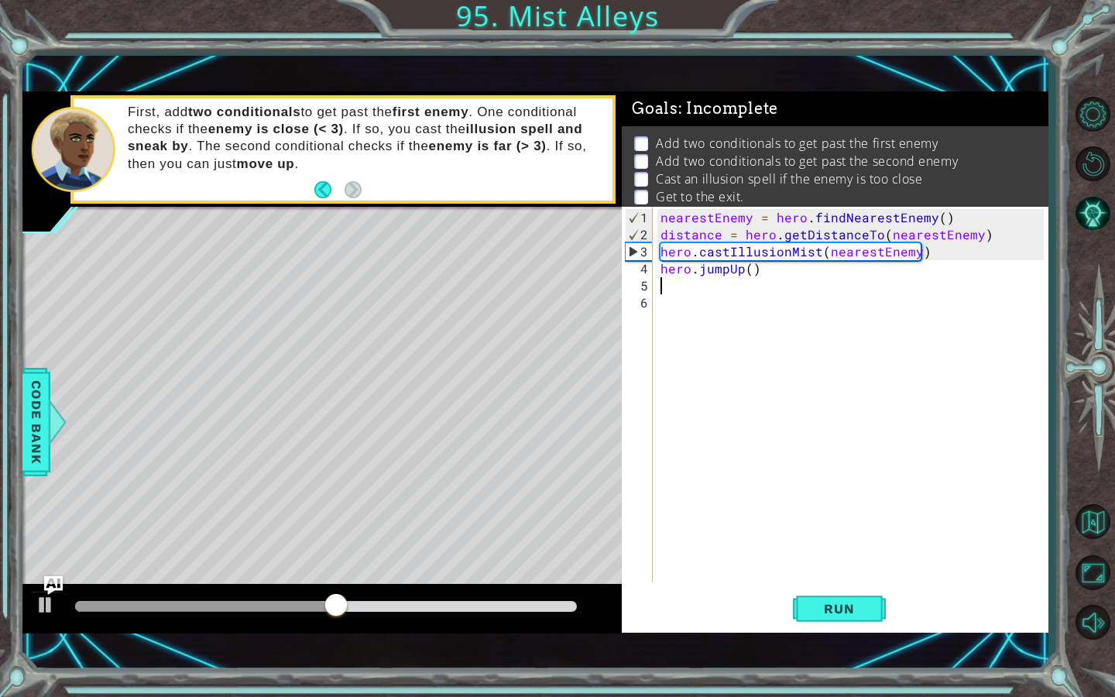
click at [747, 268] on div "nearestEnemy = hero . findNearestEnemy ( ) distance = hero . getDistanceTo ( ne…" at bounding box center [854, 413] width 394 height 409
type textarea "hero.jumpUp(2)"
click at [826, 609] on span "Run" at bounding box center [839, 608] width 61 height 15
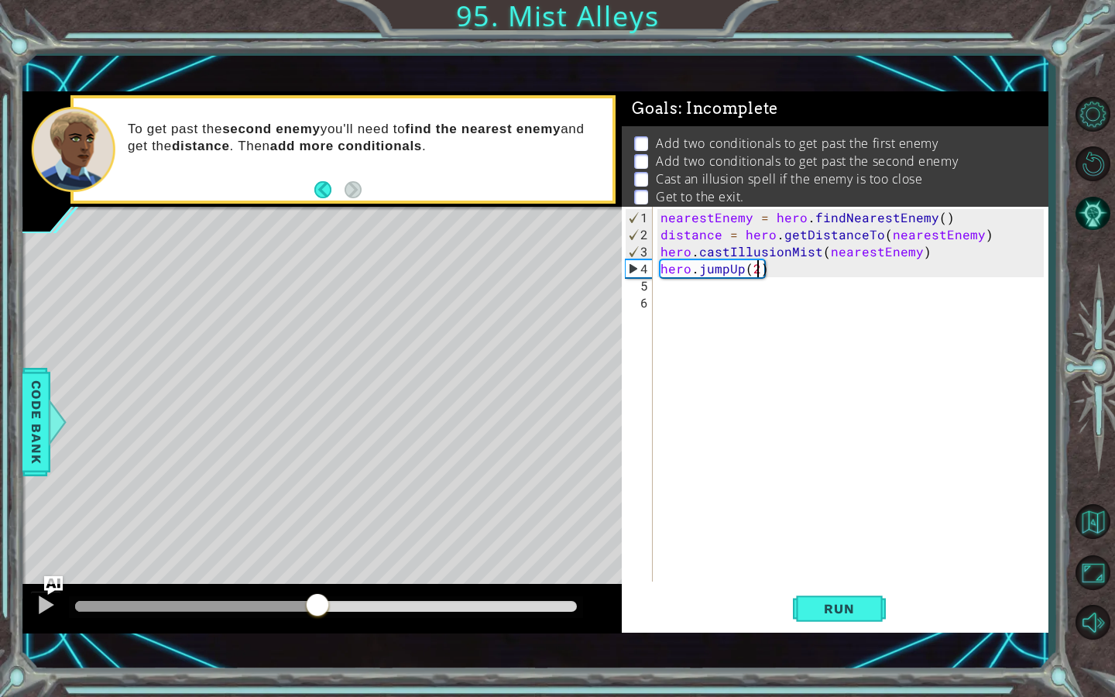
drag, startPoint x: 101, startPoint y: 613, endPoint x: 376, endPoint y: 674, distance: 282.4
click at [376, 674] on div "1 ההההההההההההההההההההההההההההההההההההההההההההההההההההההההההההההההההההההההההההה…" at bounding box center [557, 348] width 1115 height 697
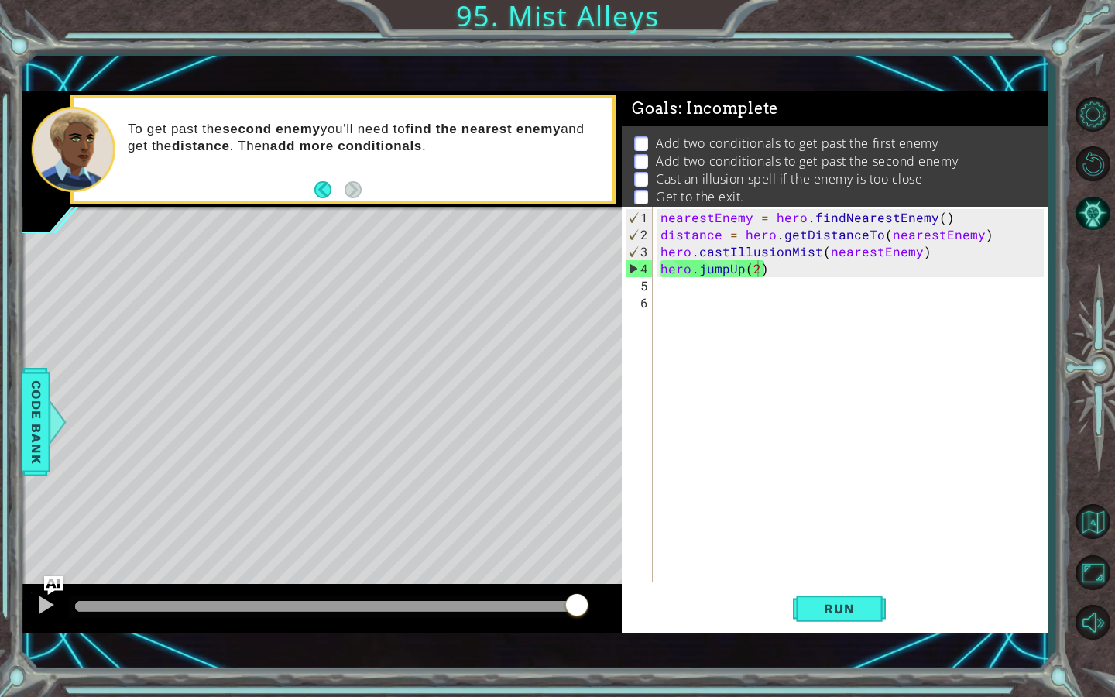
click at [650, 195] on li "Get to the exit." at bounding box center [836, 197] width 405 height 18
click at [722, 278] on div "nearestEnemy = hero . findNearestEnemy ( ) distance = hero . getDistanceTo ( ne…" at bounding box center [854, 413] width 394 height 409
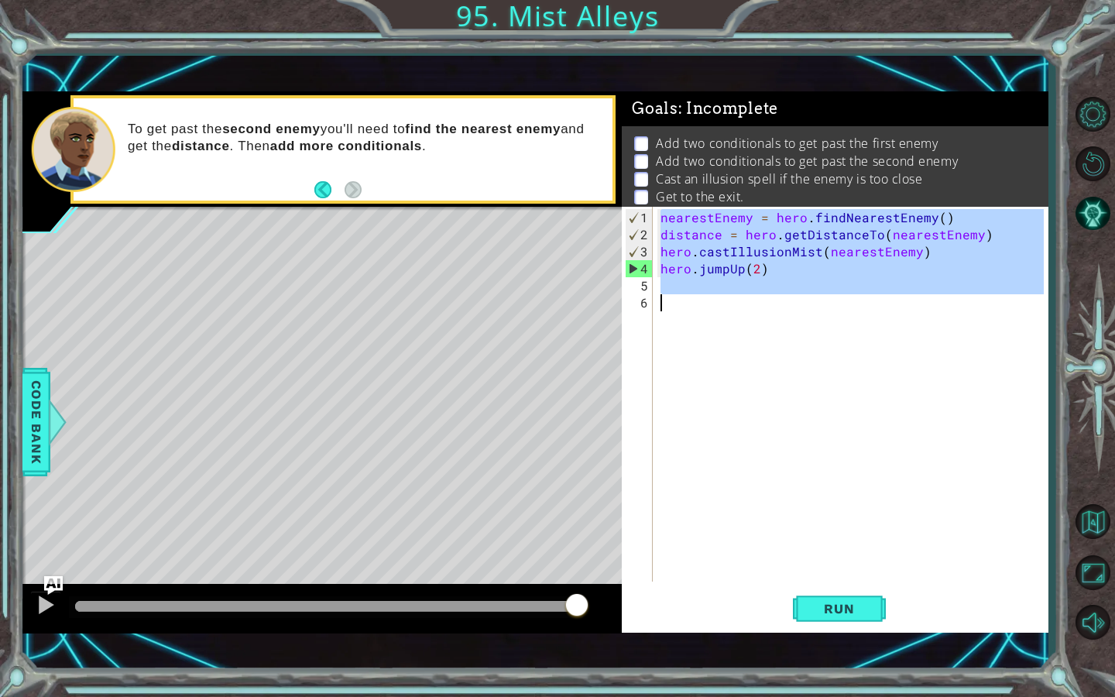
drag, startPoint x: 661, startPoint y: 219, endPoint x: 973, endPoint y: 385, distance: 353.4
click at [974, 386] on div "nearestEnemy = hero . findNearestEnemy ( ) distance = hero . getDistanceTo ( ne…" at bounding box center [854, 413] width 394 height 409
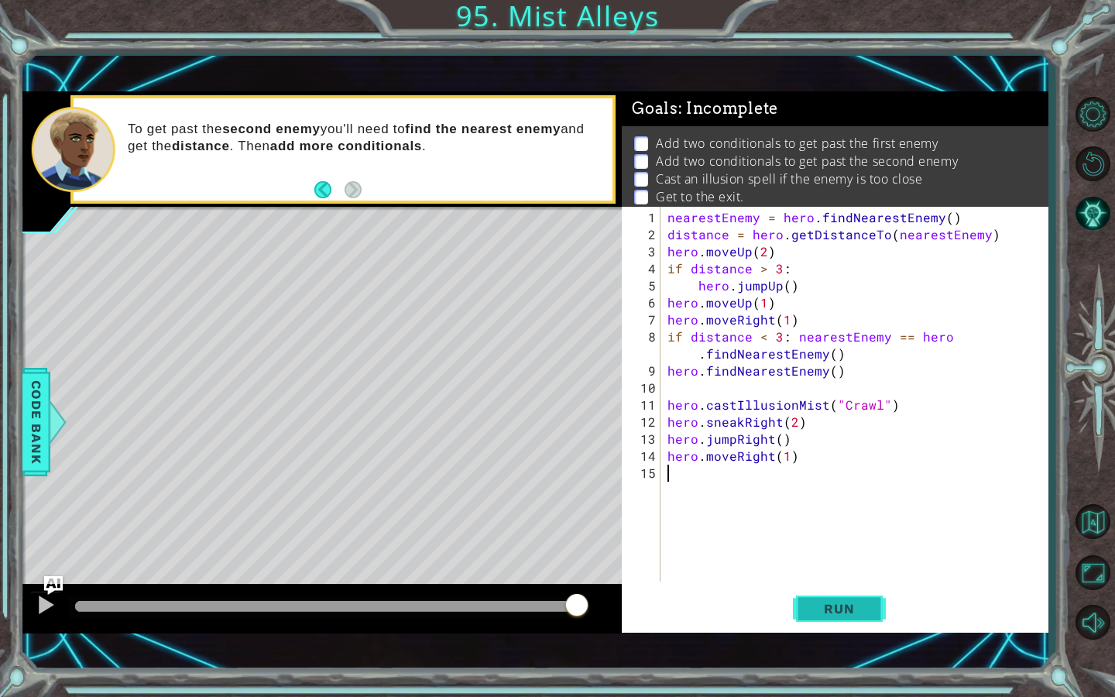
click at [853, 609] on span "Run" at bounding box center [839, 608] width 61 height 15
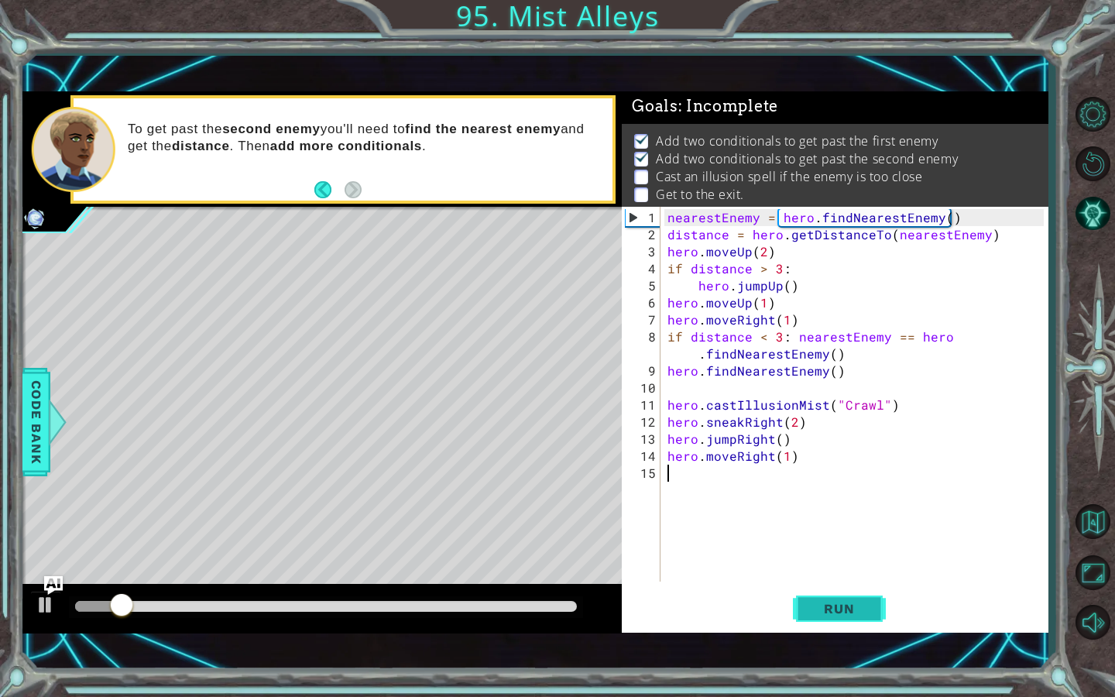
scroll to position [3, 0]
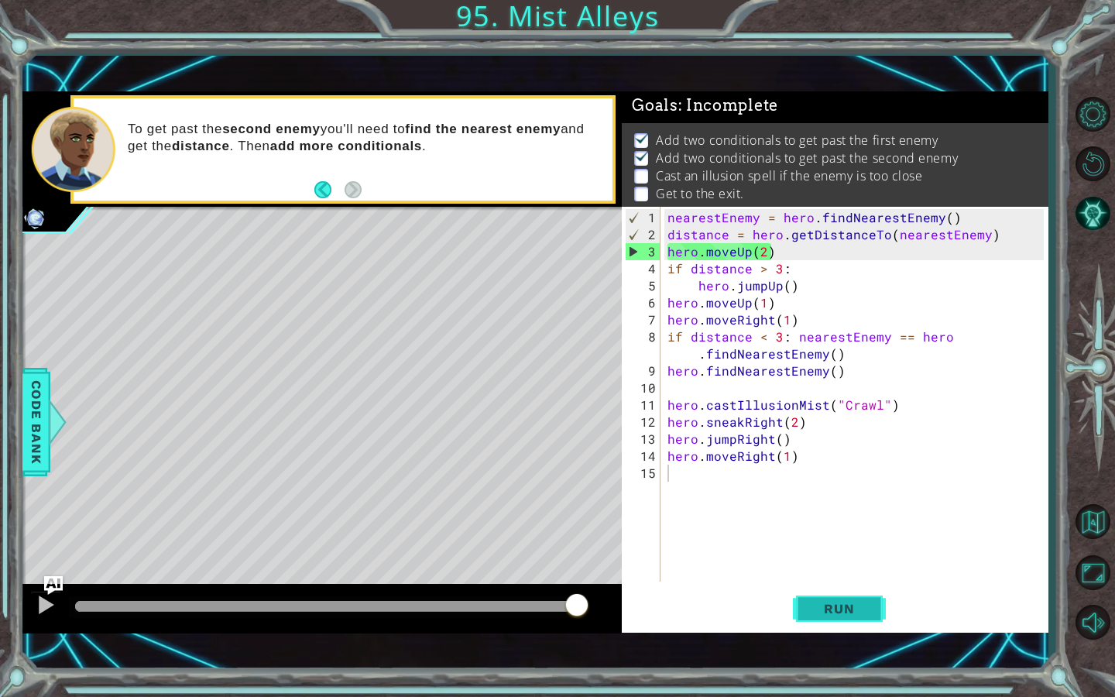
click at [834, 601] on span "Run" at bounding box center [839, 608] width 61 height 15
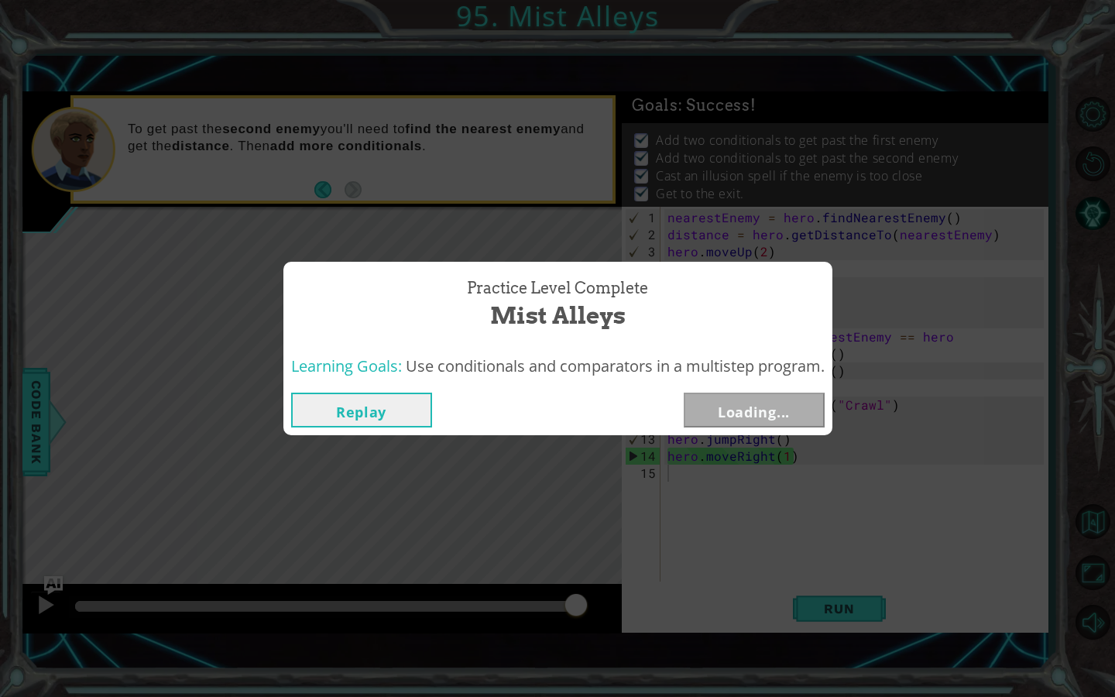
drag, startPoint x: 122, startPoint y: 606, endPoint x: 648, endPoint y: 615, distance: 525.9
click at [647, 615] on body "1 ההההההההההההההההההההההההההההההההההההההההההההההההההההההההההההההההההההההההההההה…" at bounding box center [557, 348] width 1115 height 697
click at [752, 415] on button "Next" at bounding box center [754, 410] width 141 height 35
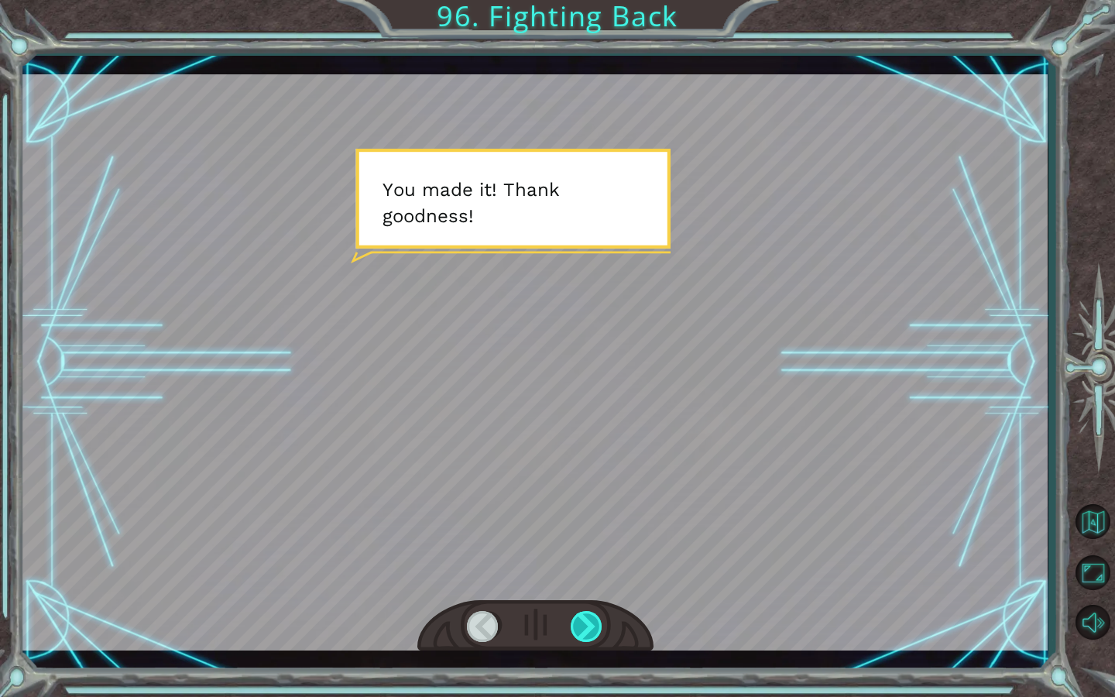
click at [578, 625] on div at bounding box center [587, 626] width 33 height 31
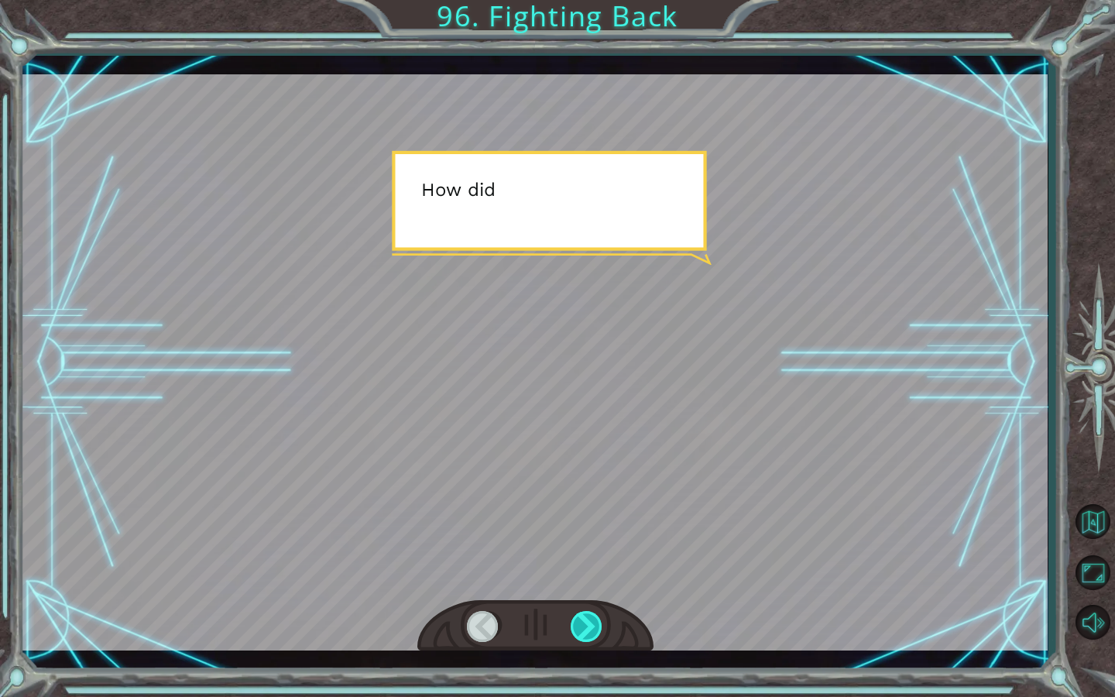
click at [578, 625] on div at bounding box center [587, 626] width 33 height 31
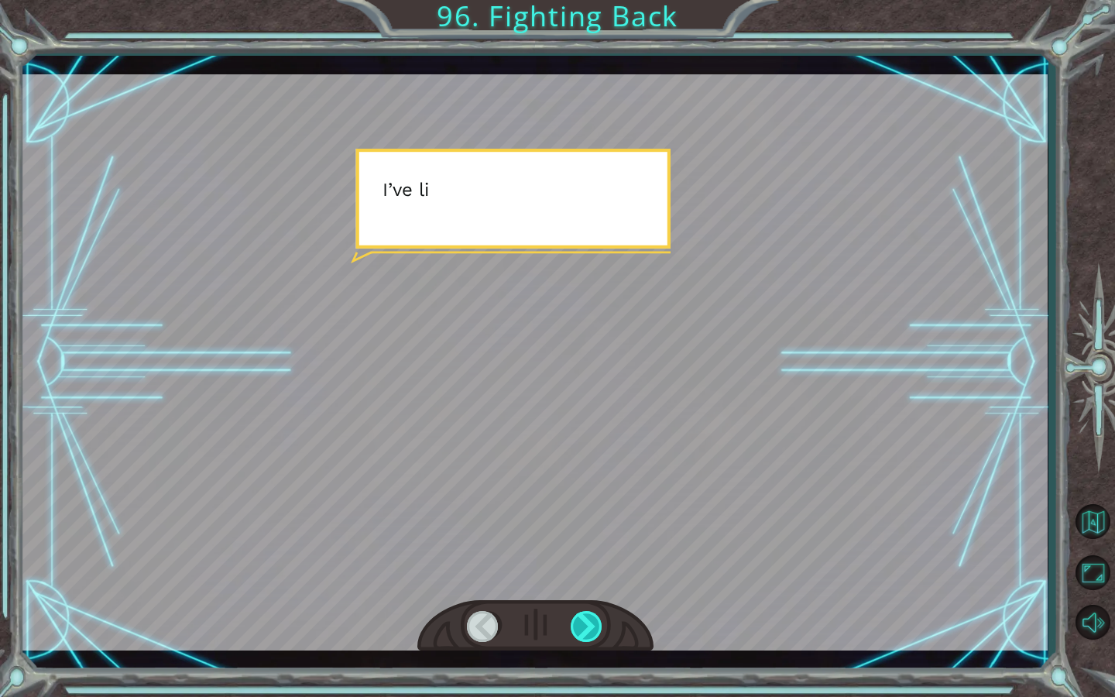
click at [578, 625] on div at bounding box center [587, 626] width 33 height 31
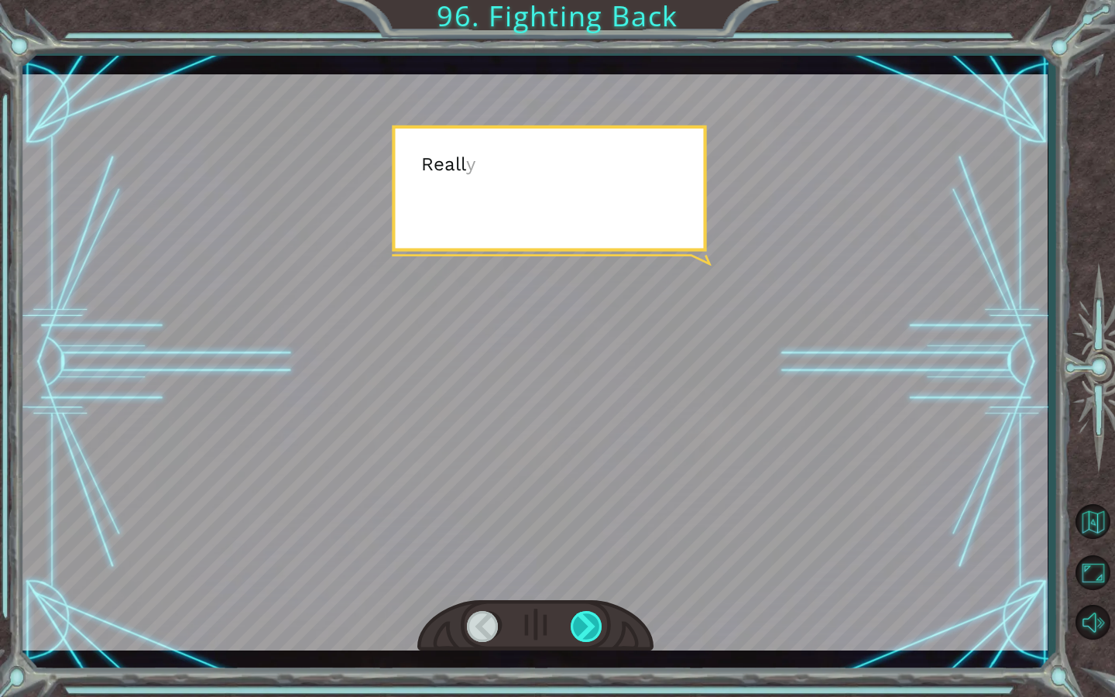
click at [578, 625] on div at bounding box center [587, 626] width 33 height 31
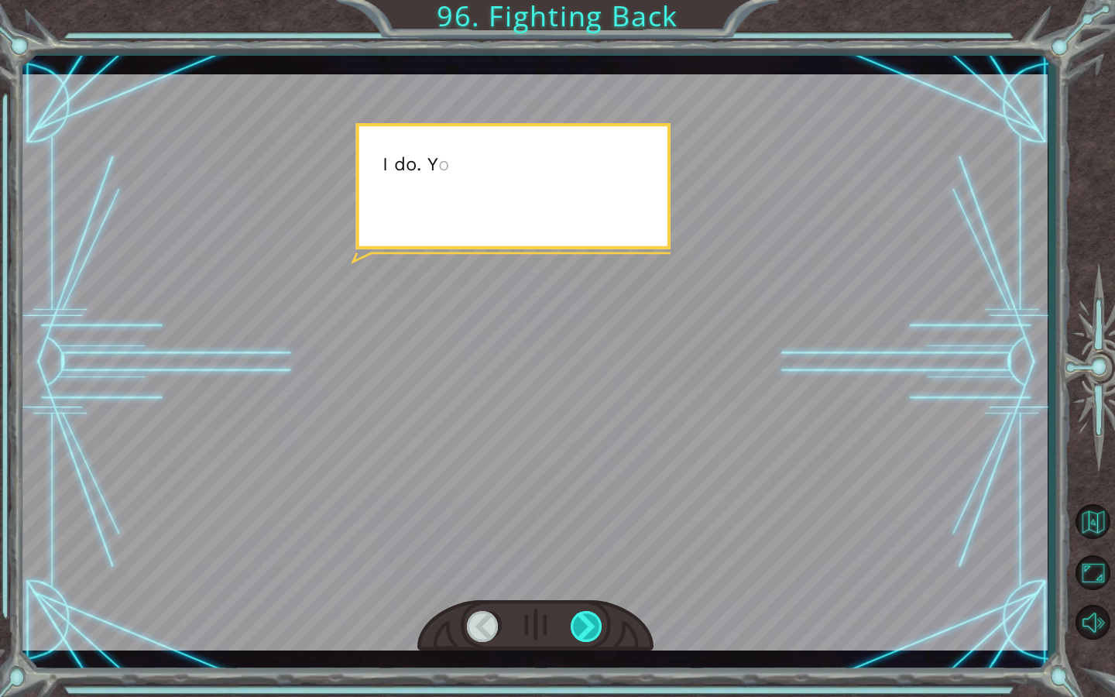
click at [578, 625] on div at bounding box center [587, 626] width 33 height 31
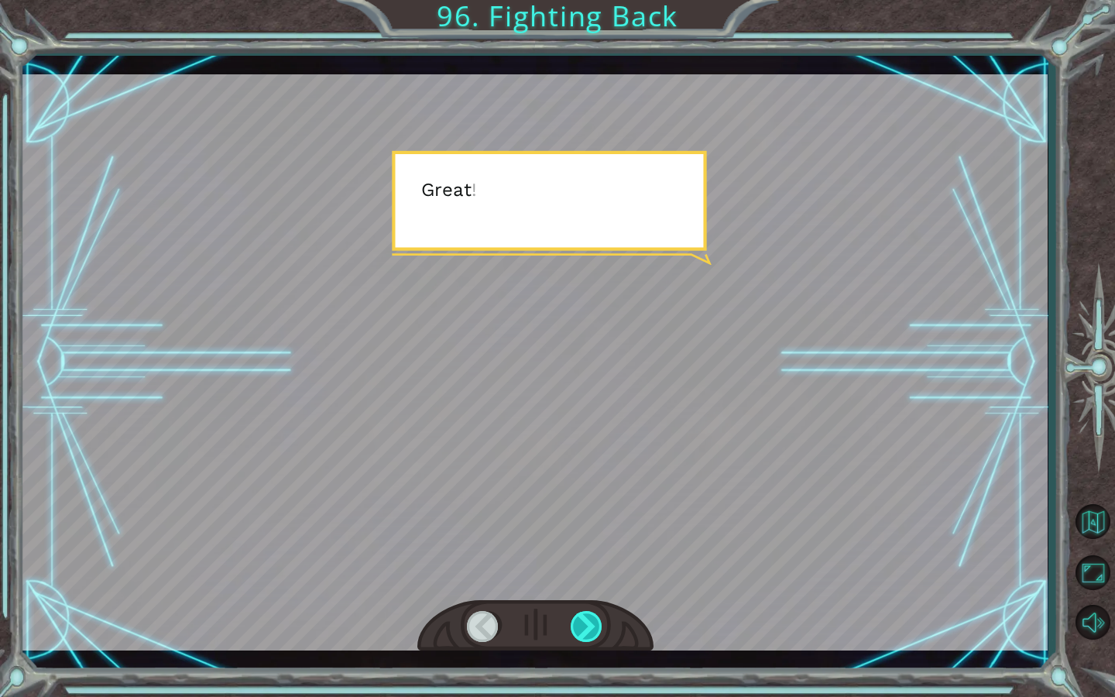
click at [578, 625] on div at bounding box center [587, 626] width 33 height 31
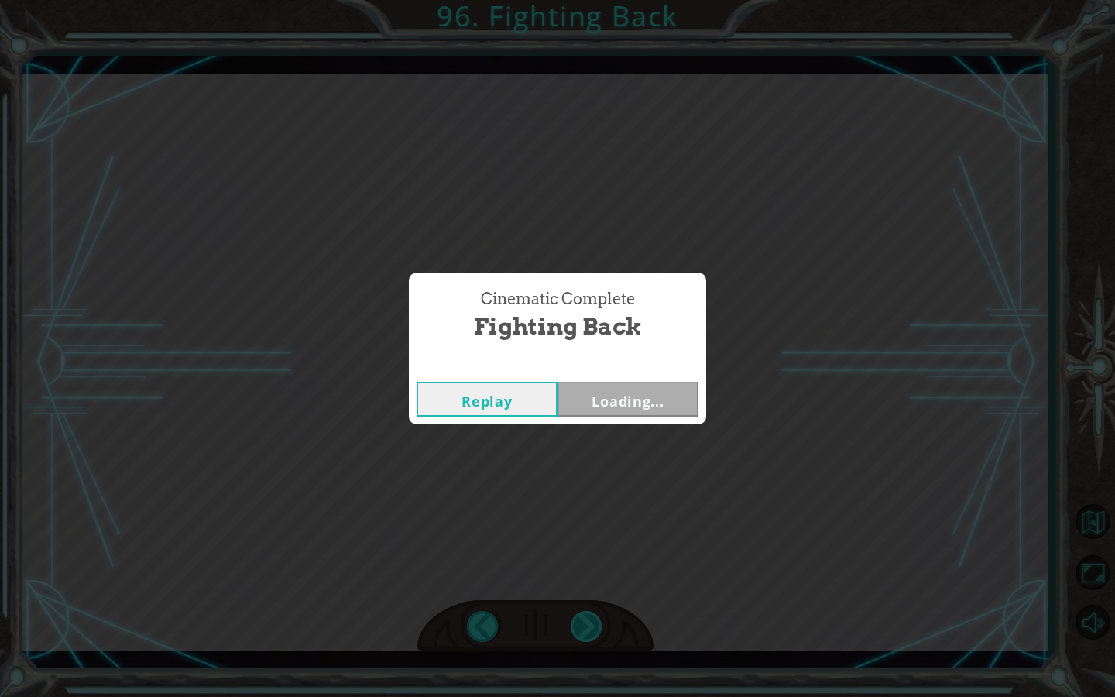
click at [578, 625] on div "Cinematic Complete Fighting Back Replay Loading..." at bounding box center [557, 348] width 1115 height 697
click at [618, 409] on button "Next" at bounding box center [628, 399] width 141 height 35
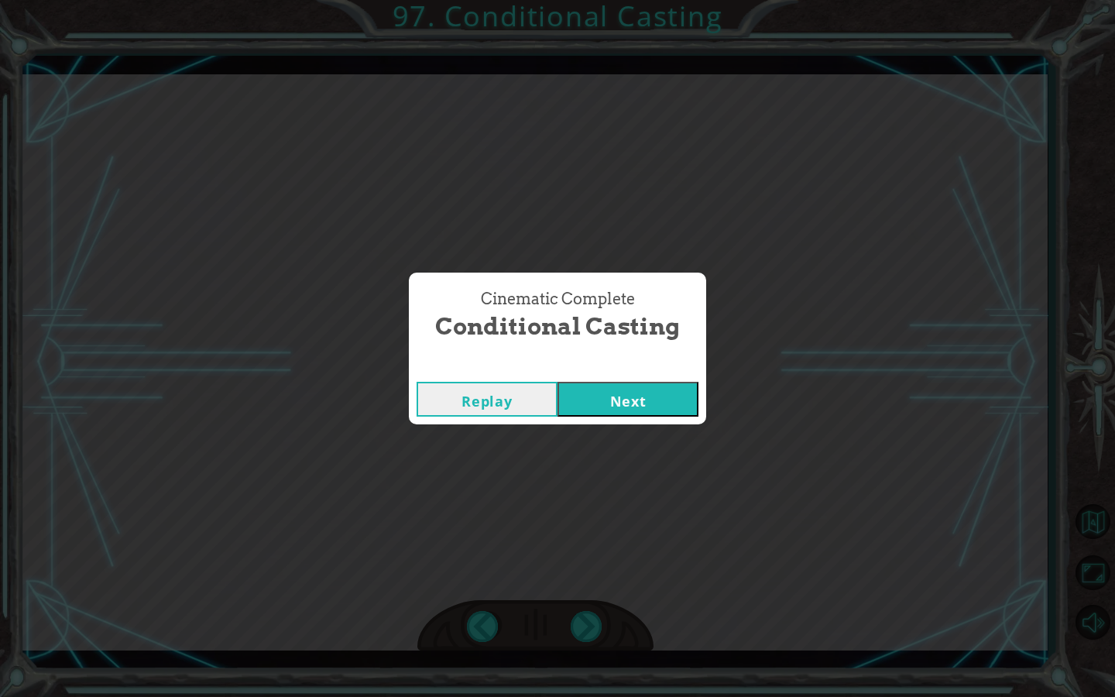
click at [645, 413] on button "Next" at bounding box center [628, 399] width 141 height 35
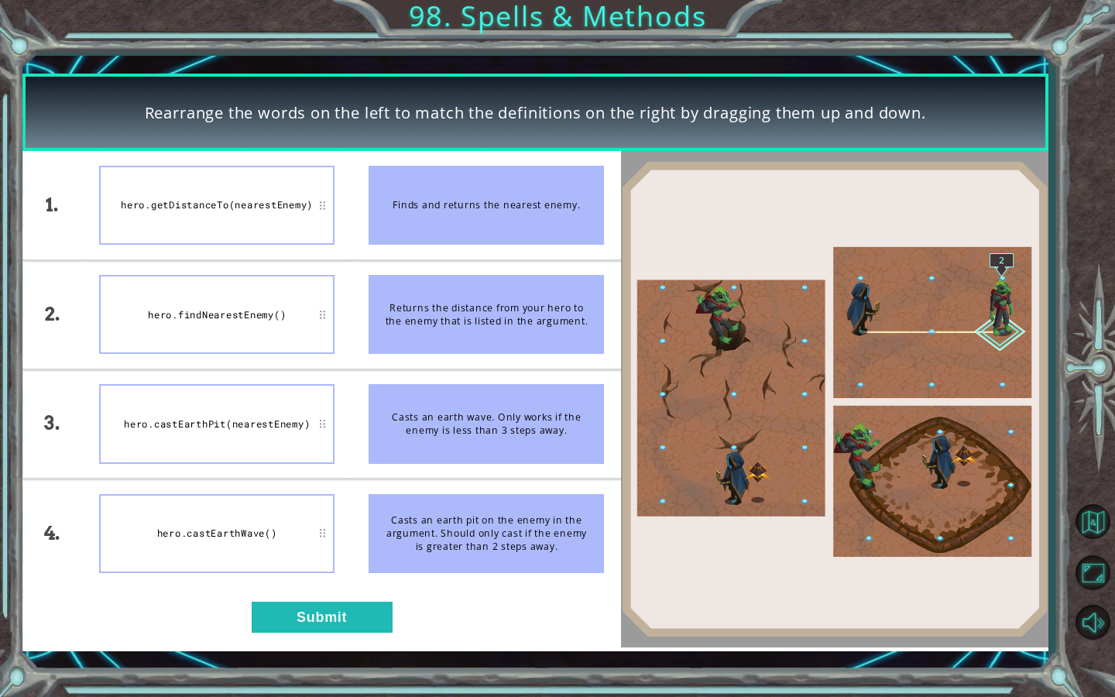
click at [251, 211] on div "hero.getDistanceTo(nearestEnemy)" at bounding box center [216, 205] width 235 height 79
click at [310, 607] on button "Submit" at bounding box center [322, 617] width 141 height 31
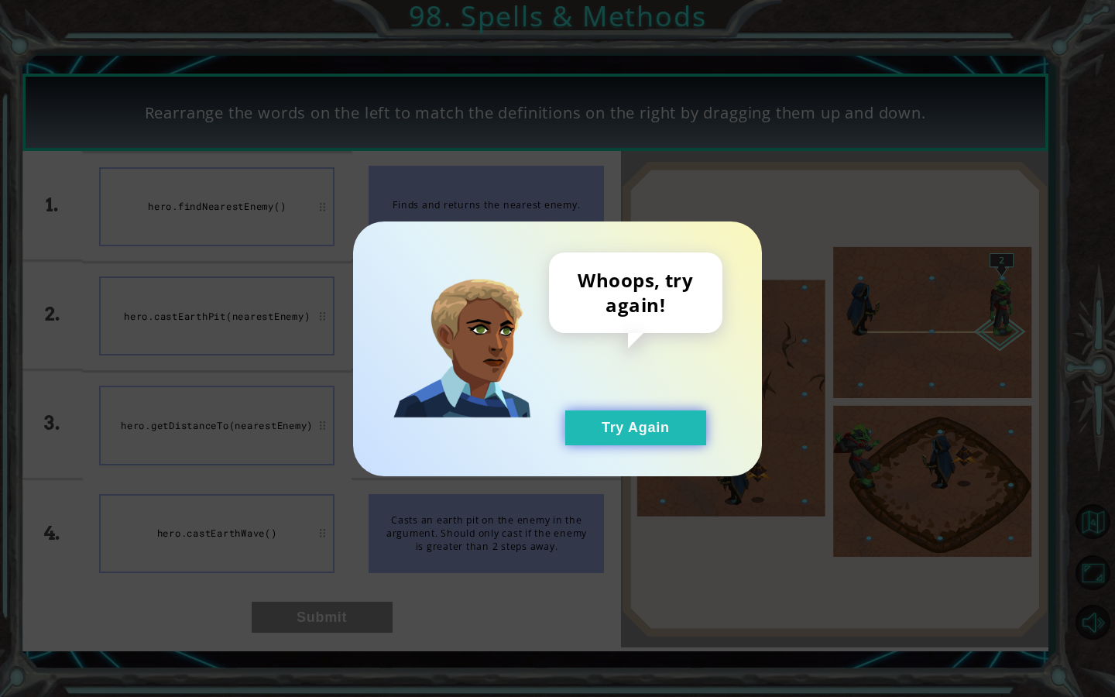
click at [623, 438] on button "Try Again" at bounding box center [635, 427] width 141 height 35
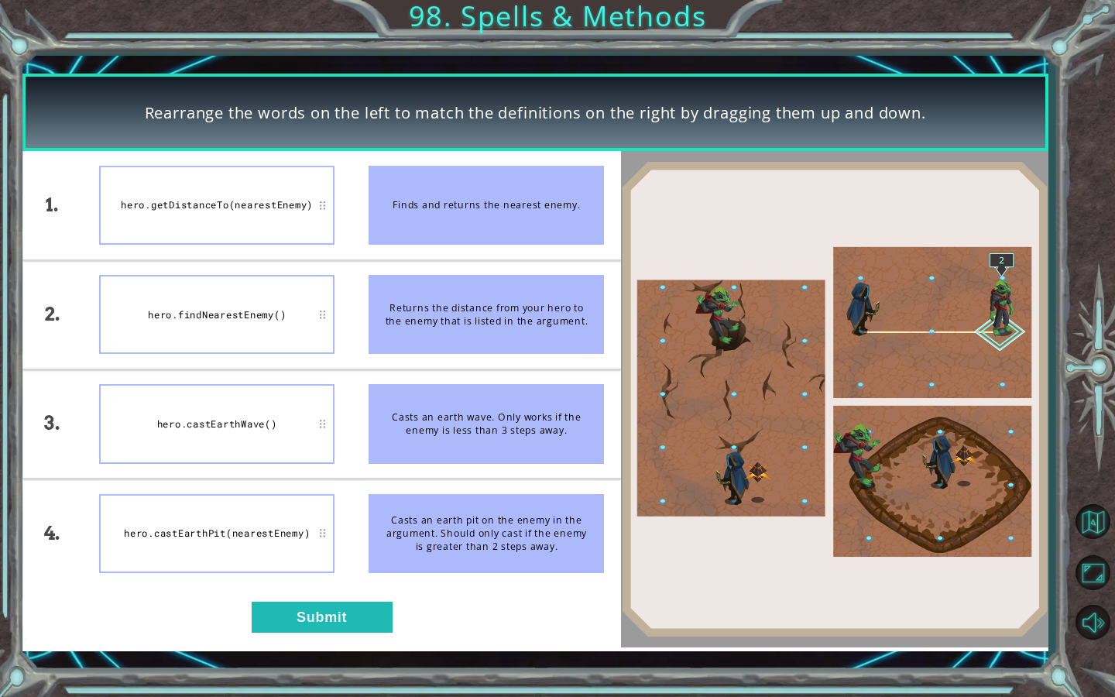
click at [310, 579] on li "hero.castEarthPit(nearestEnemy)" at bounding box center [217, 533] width 270 height 108
click at [320, 609] on button "Submit" at bounding box center [322, 617] width 141 height 31
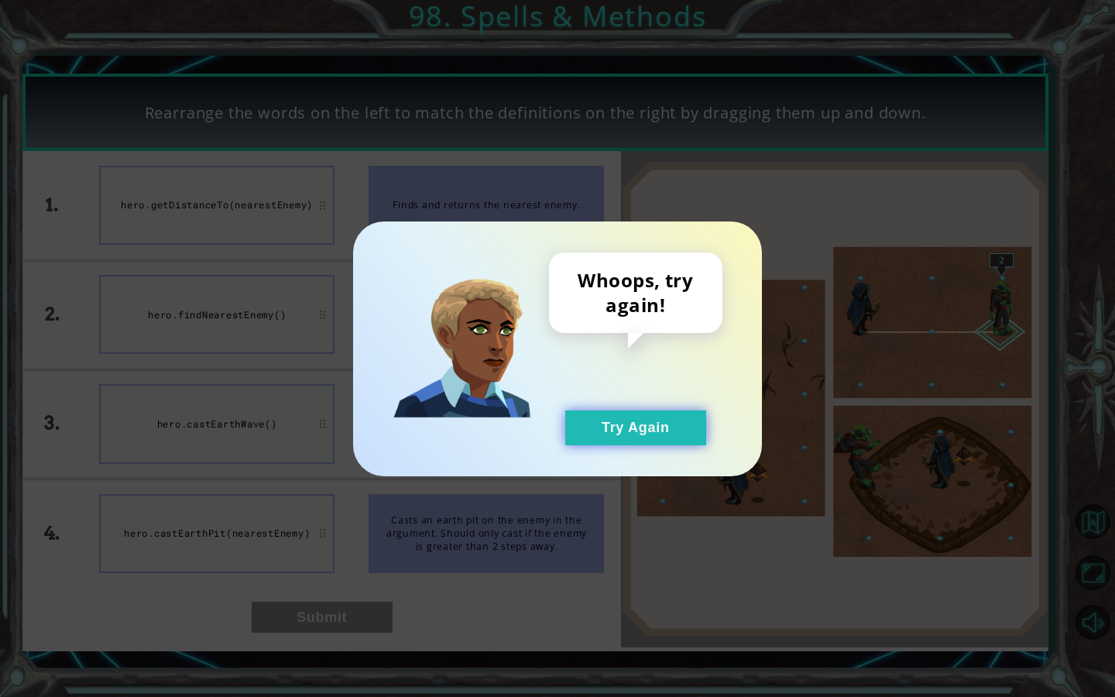
click at [651, 442] on button "Try Again" at bounding box center [635, 427] width 141 height 35
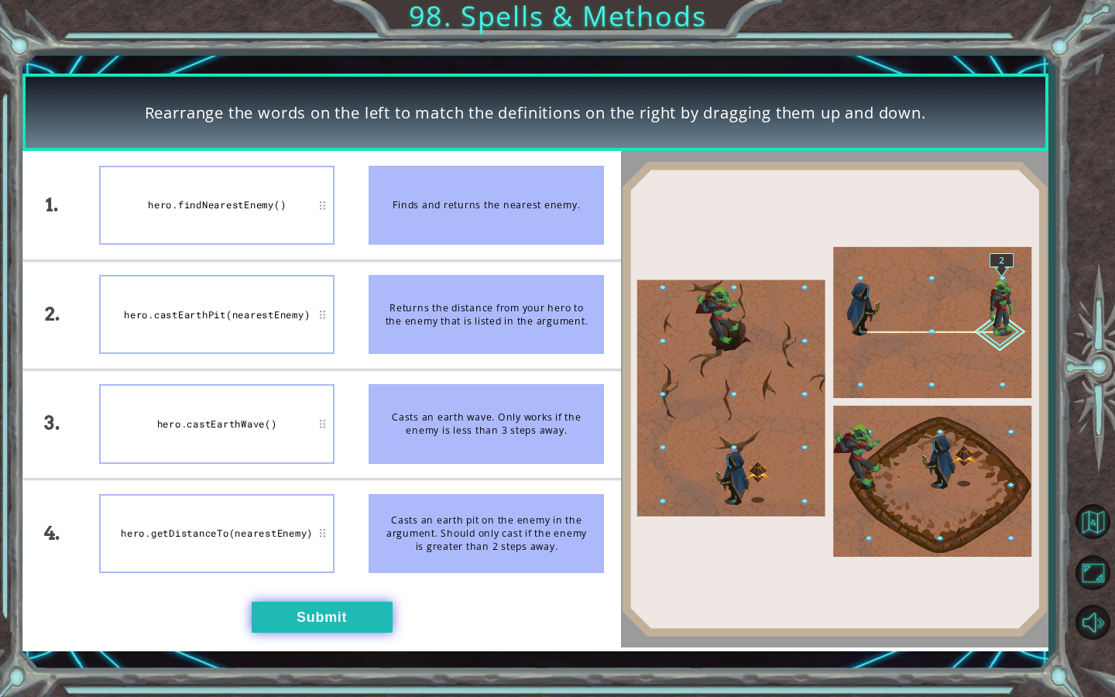
click at [317, 623] on button "Submit" at bounding box center [322, 617] width 141 height 31
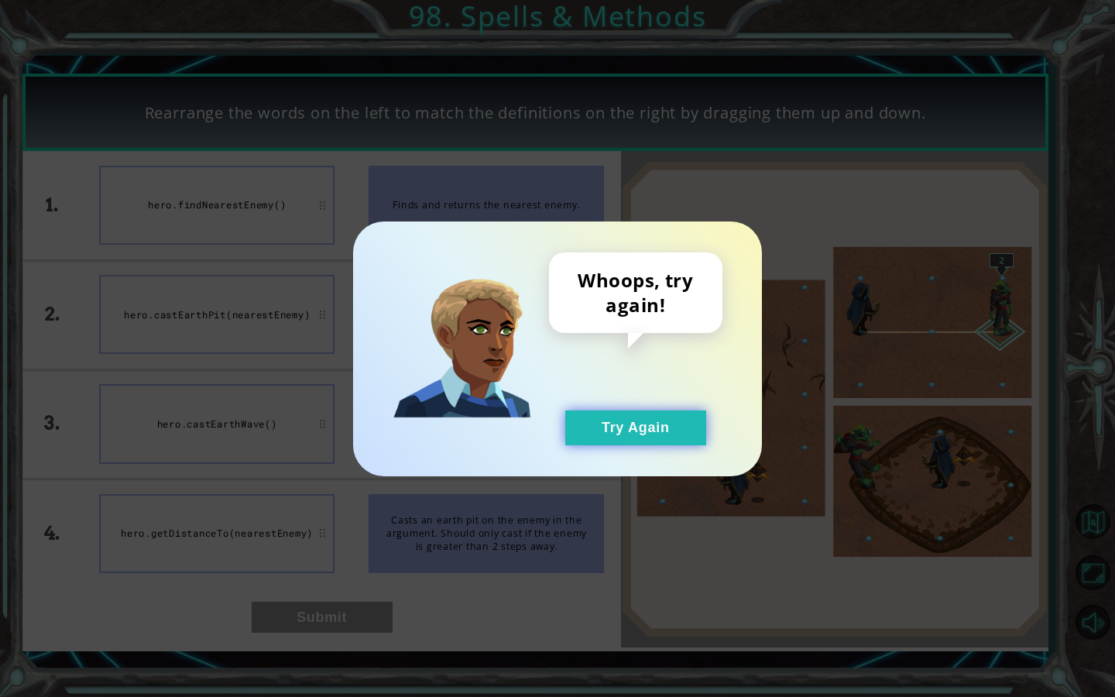
click at [651, 431] on button "Try Again" at bounding box center [635, 427] width 141 height 35
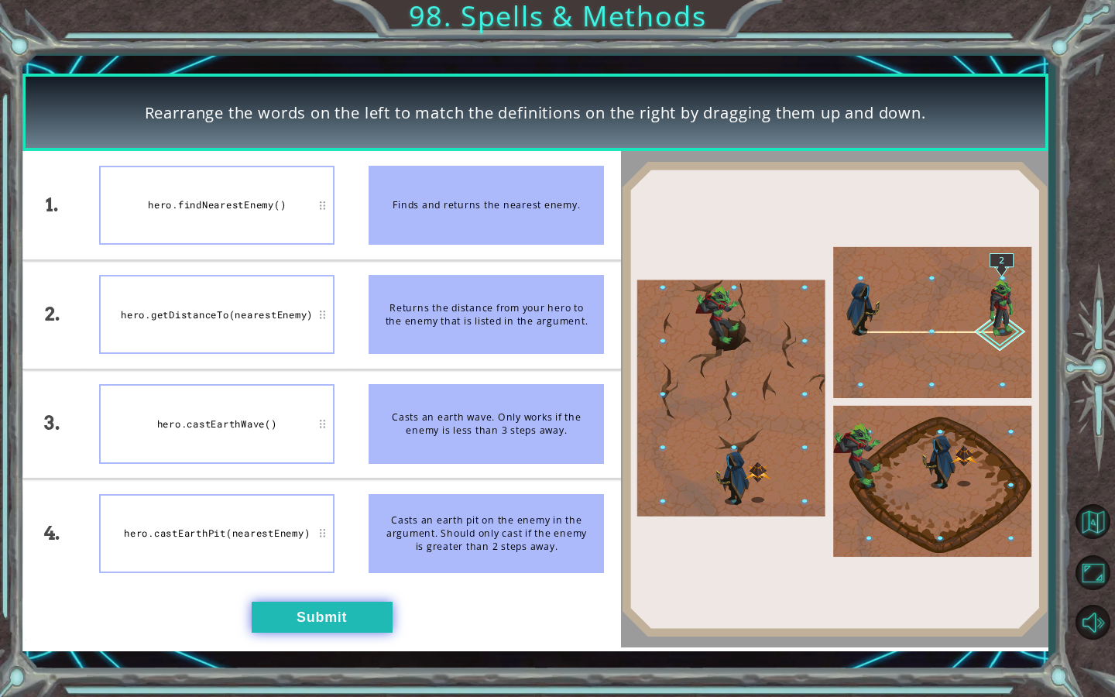
click at [341, 613] on button "Submit" at bounding box center [322, 617] width 141 height 31
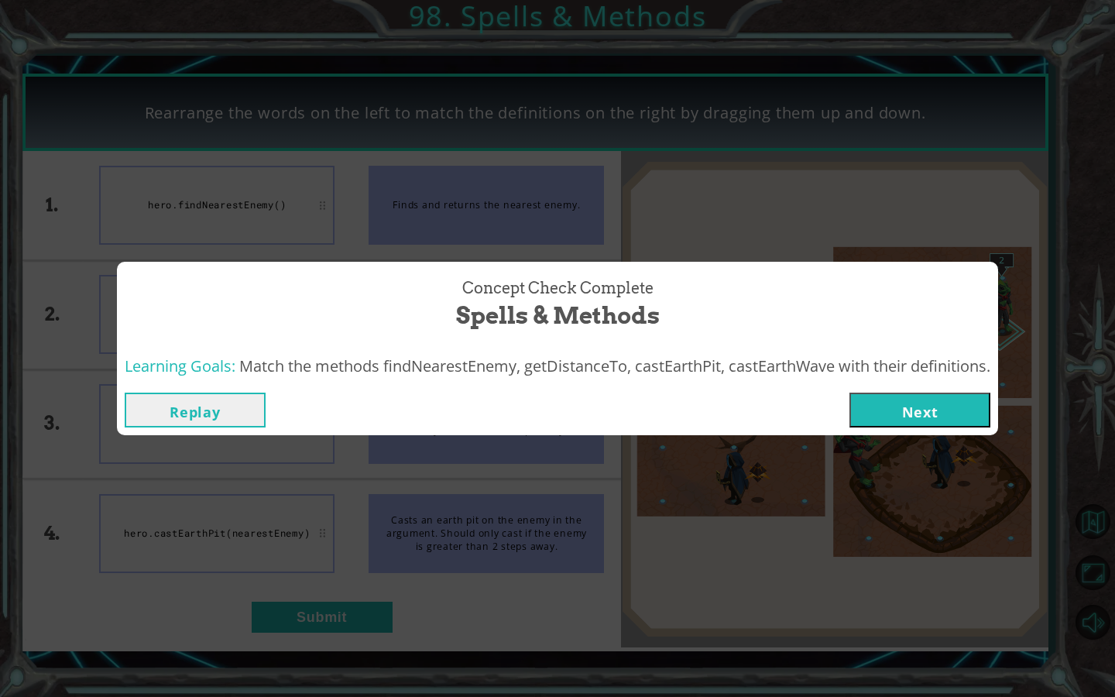
click at [939, 417] on button "Next" at bounding box center [920, 410] width 141 height 35
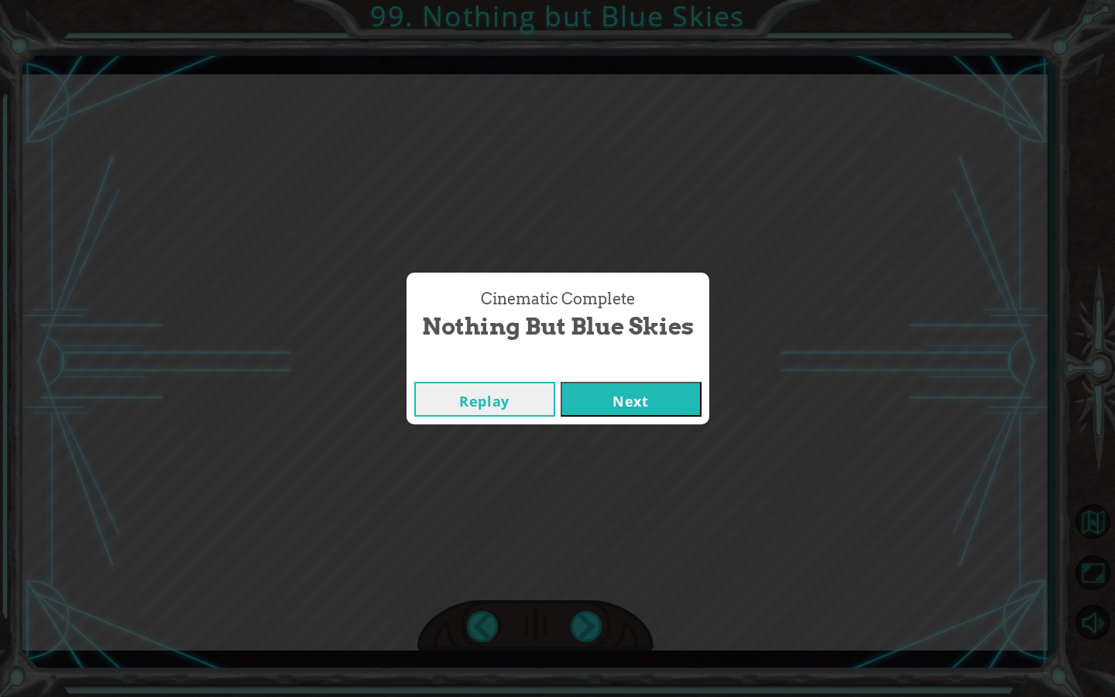
click at [621, 391] on button "Next" at bounding box center [631, 399] width 141 height 35
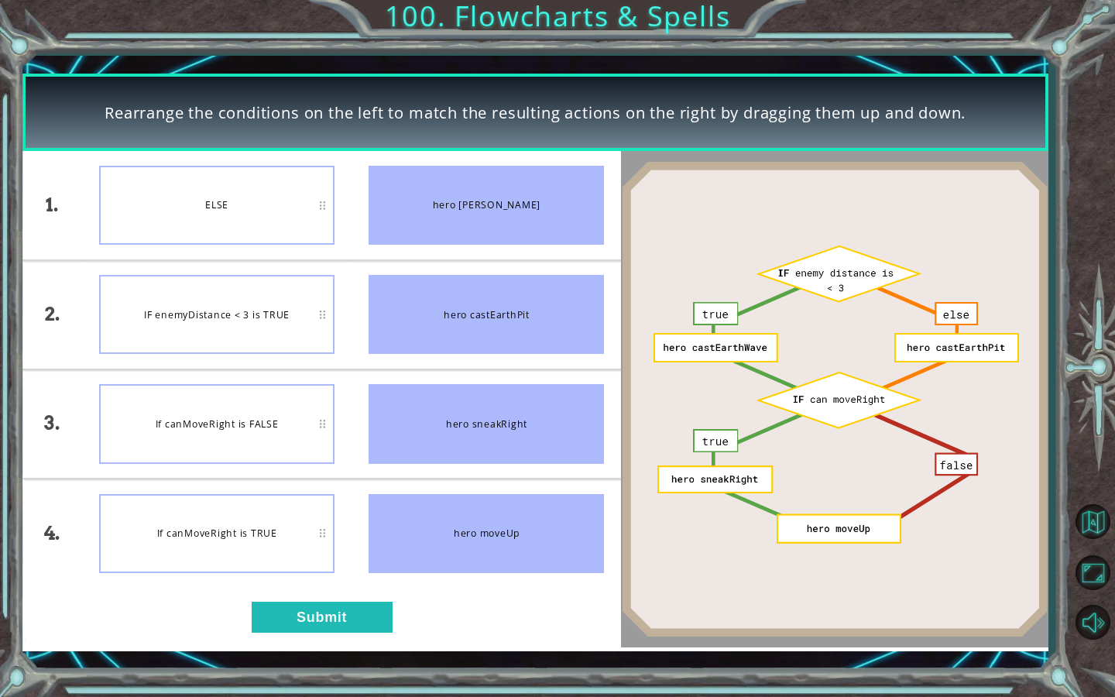
click at [259, 218] on div "ELSE" at bounding box center [216, 205] width 235 height 79
click at [311, 614] on button "Submit" at bounding box center [322, 617] width 141 height 31
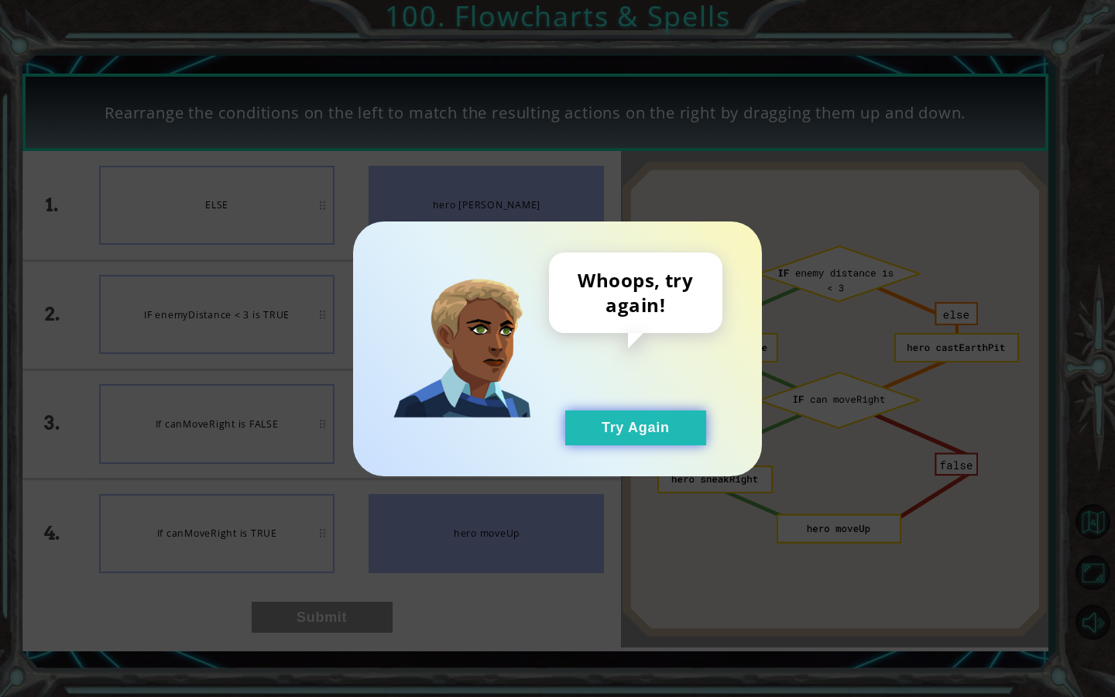
click at [653, 418] on button "Try Again" at bounding box center [635, 427] width 141 height 35
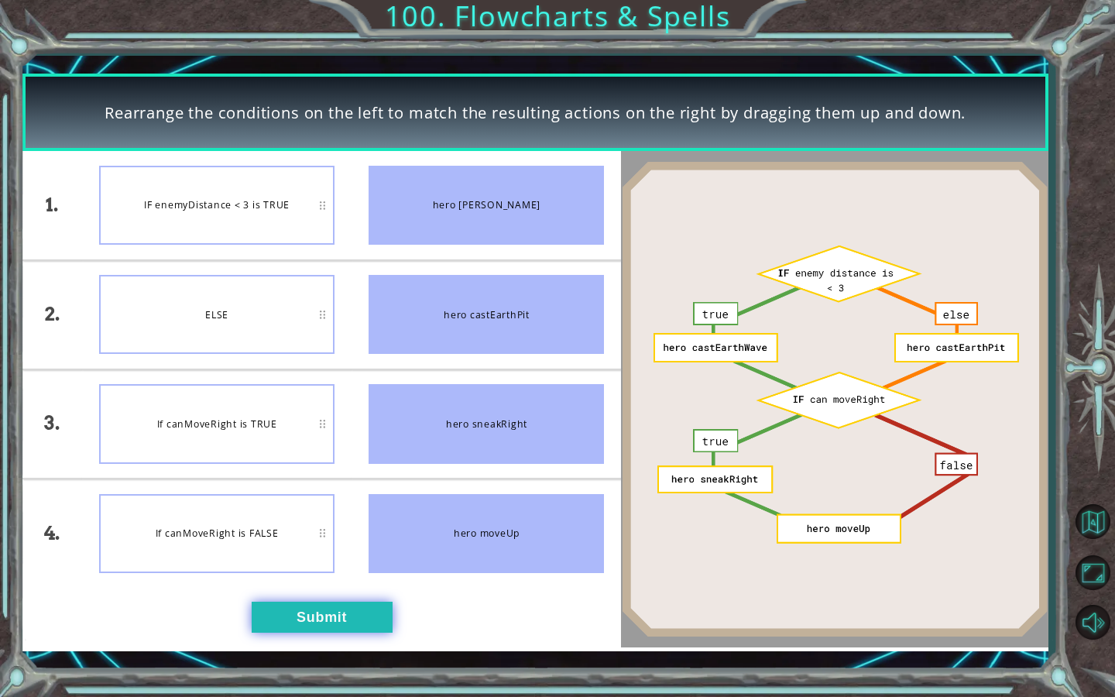
click at [331, 625] on button "Submit" at bounding box center [322, 617] width 141 height 31
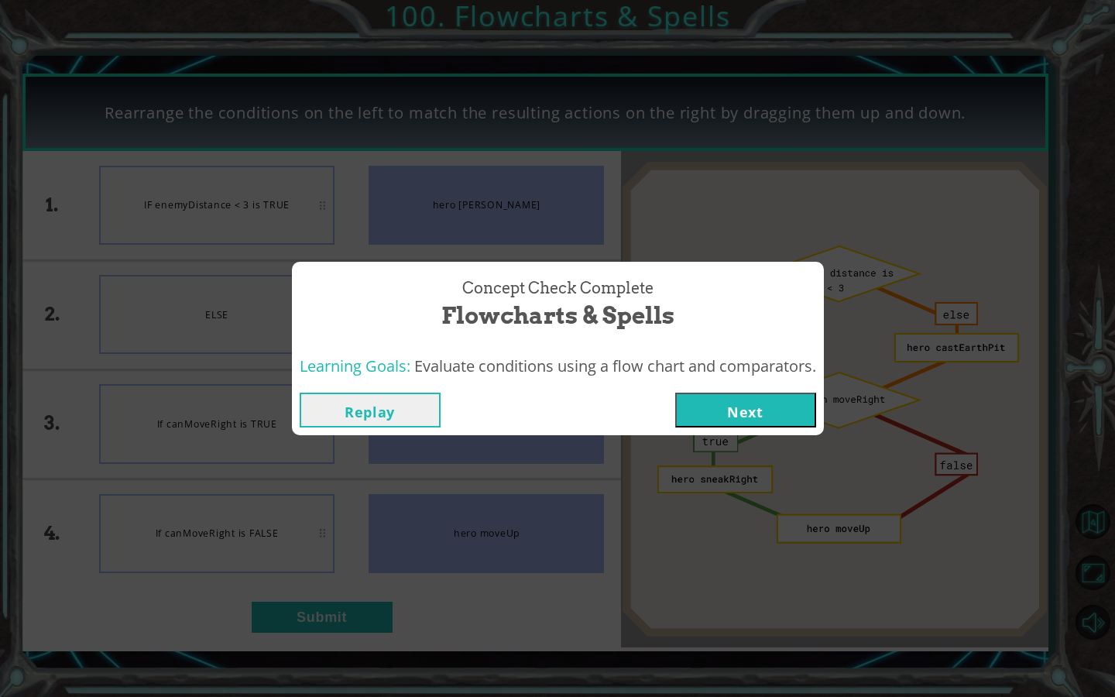
click at [773, 414] on button "Next" at bounding box center [745, 410] width 141 height 35
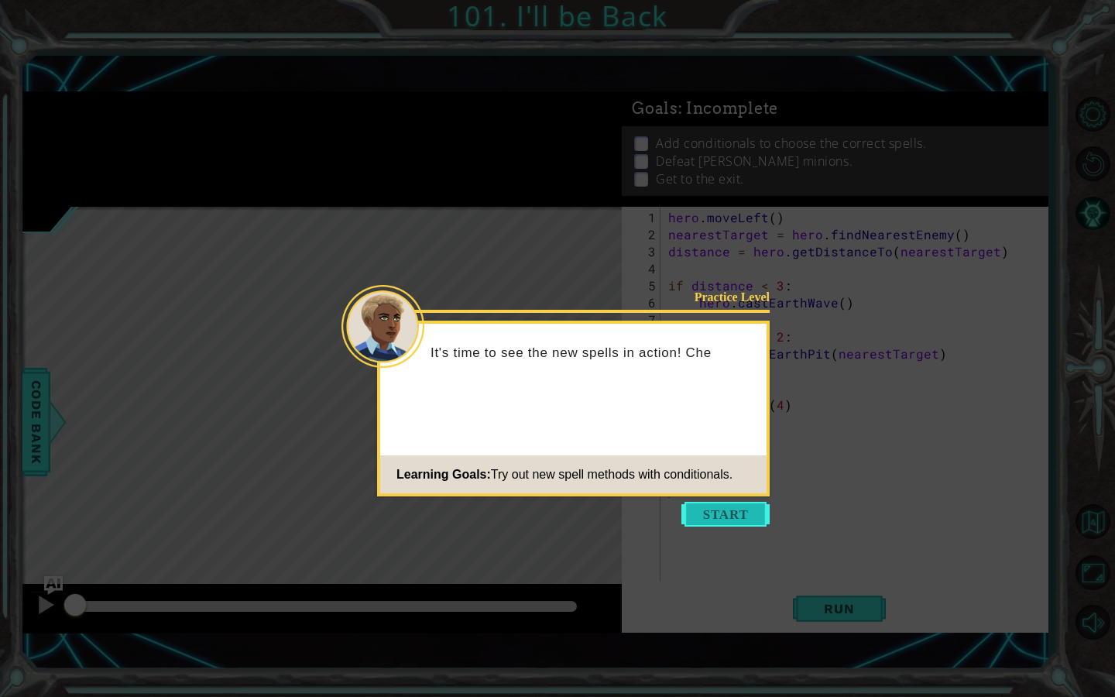
click at [712, 520] on button "Start" at bounding box center [725, 514] width 88 height 25
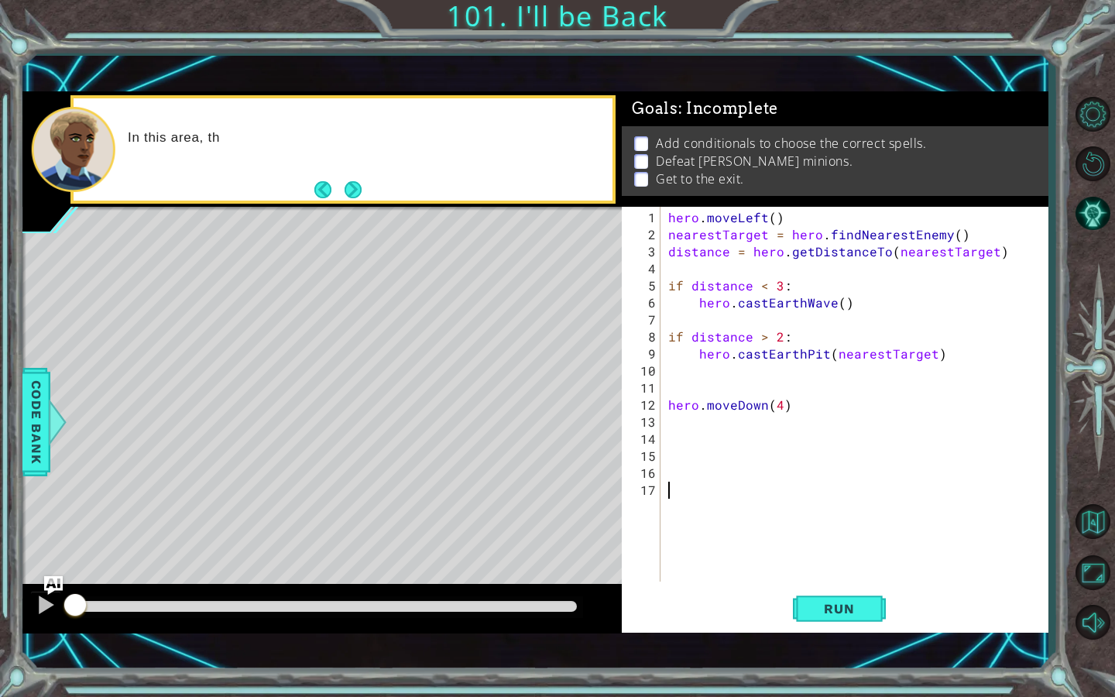
click at [748, 490] on div "hero . moveLeft ( ) nearestTarget = hero . findNearestEnemy ( ) distance = hero…" at bounding box center [858, 413] width 386 height 409
